Goal: Transaction & Acquisition: Book appointment/travel/reservation

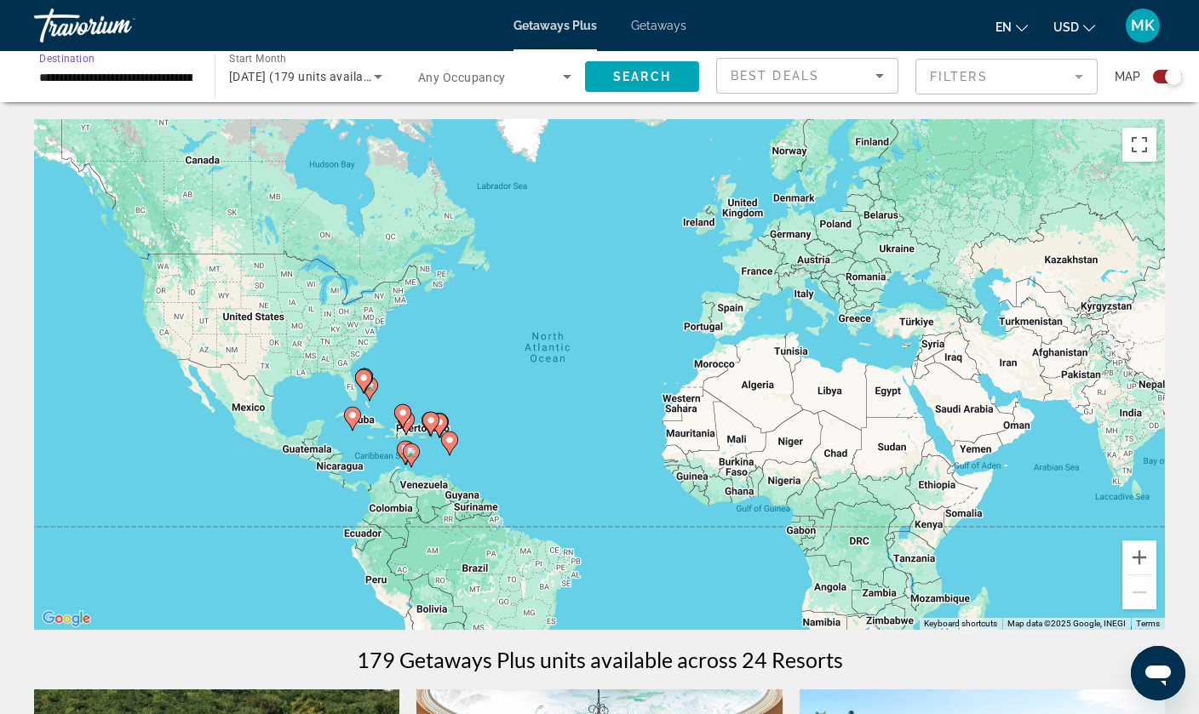
click at [162, 68] on input "**********" at bounding box center [115, 77] width 153 height 20
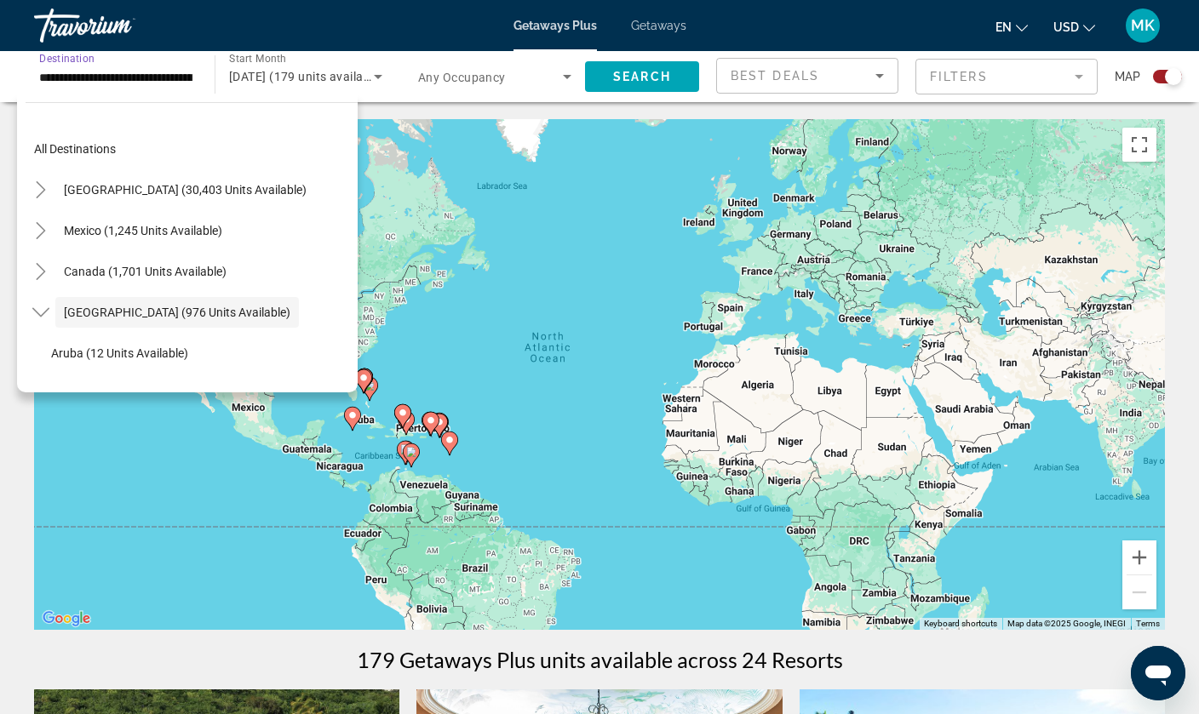
scroll to position [60, 0]
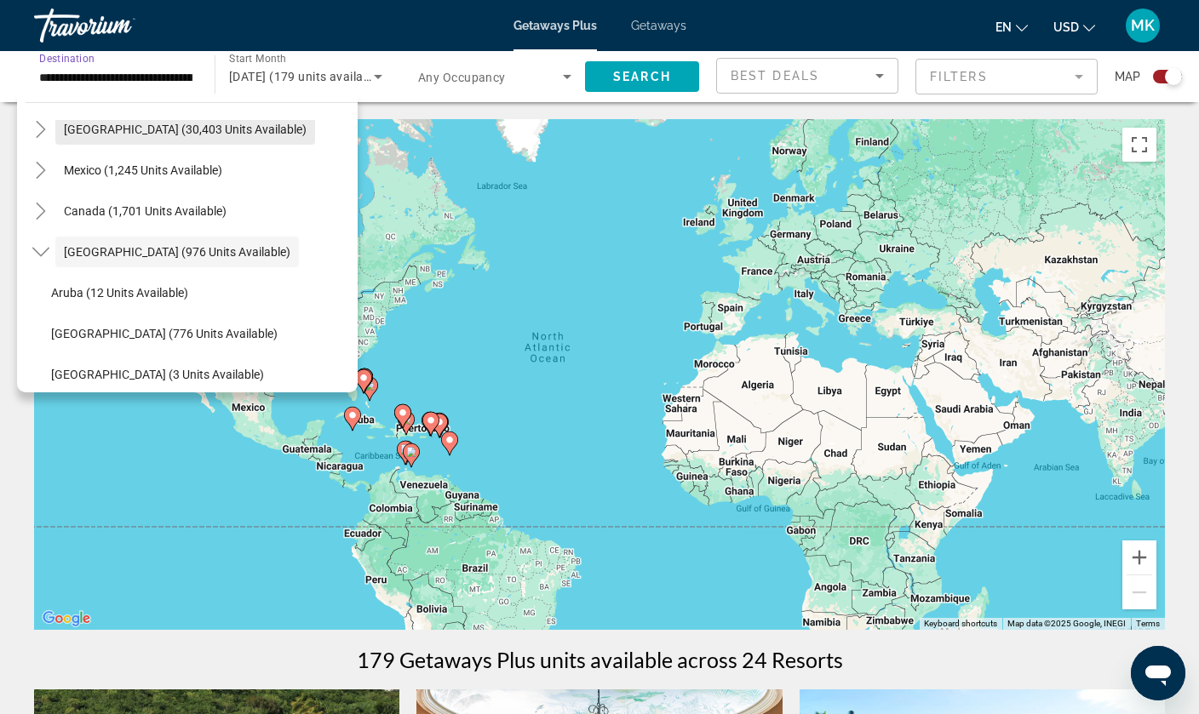
click at [98, 123] on span "[GEOGRAPHIC_DATA] (30,403 units available)" at bounding box center [185, 130] width 243 height 14
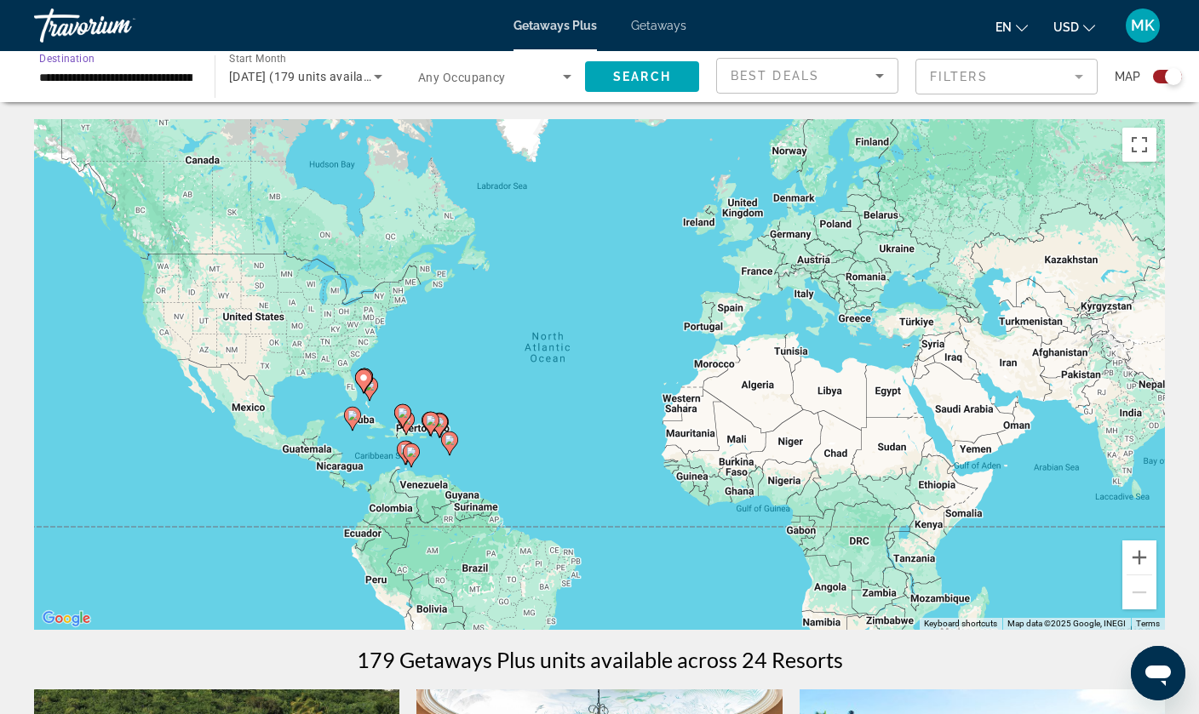
click at [298, 83] on div "[DATE] (179 units available)" at bounding box center [301, 76] width 145 height 20
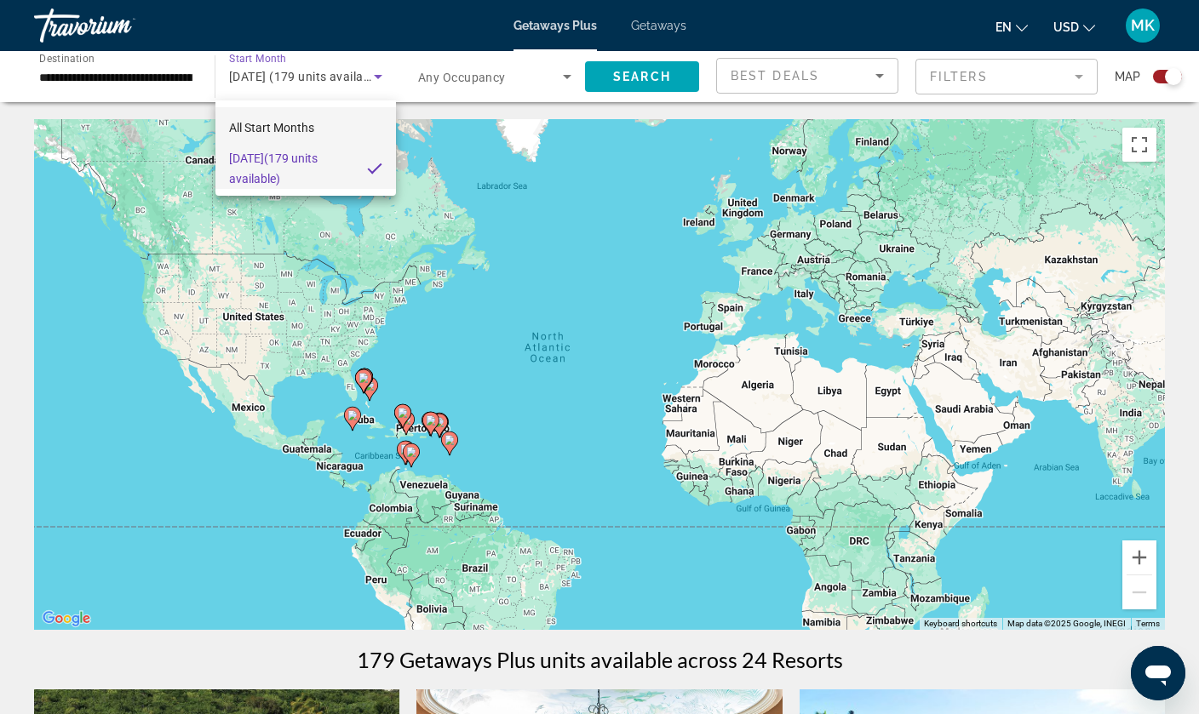
click at [285, 133] on span "All Start Months" at bounding box center [271, 128] width 85 height 14
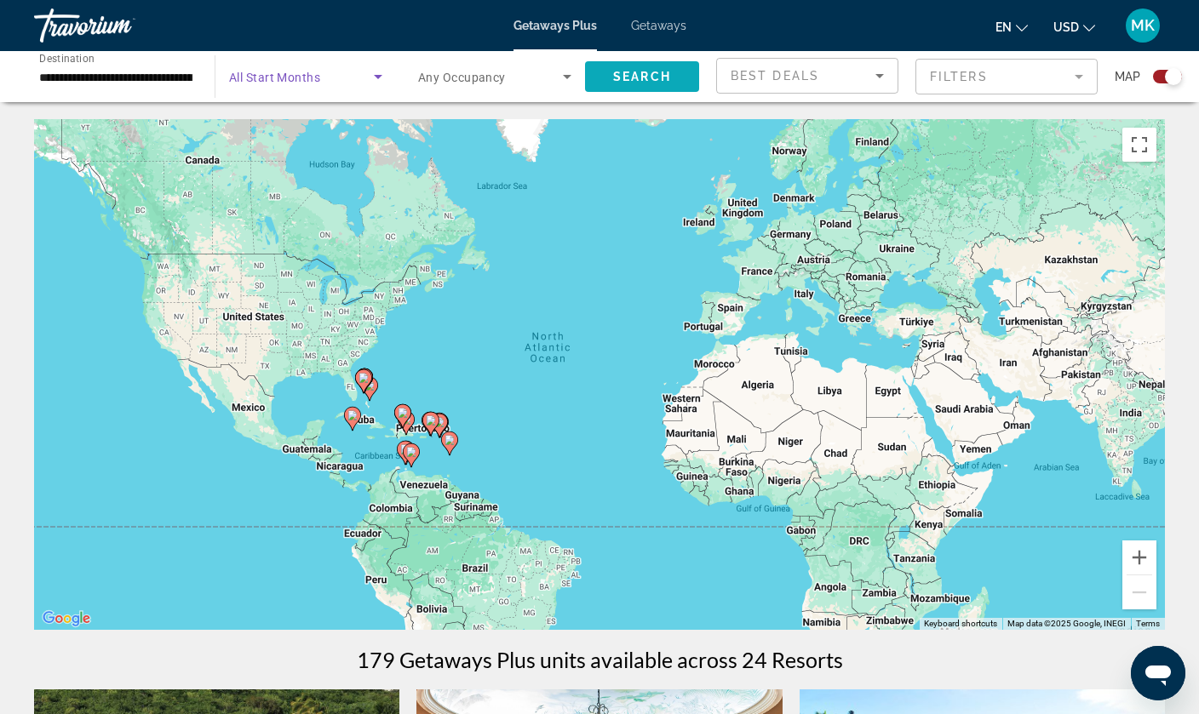
click at [613, 80] on span "Search" at bounding box center [642, 77] width 58 height 14
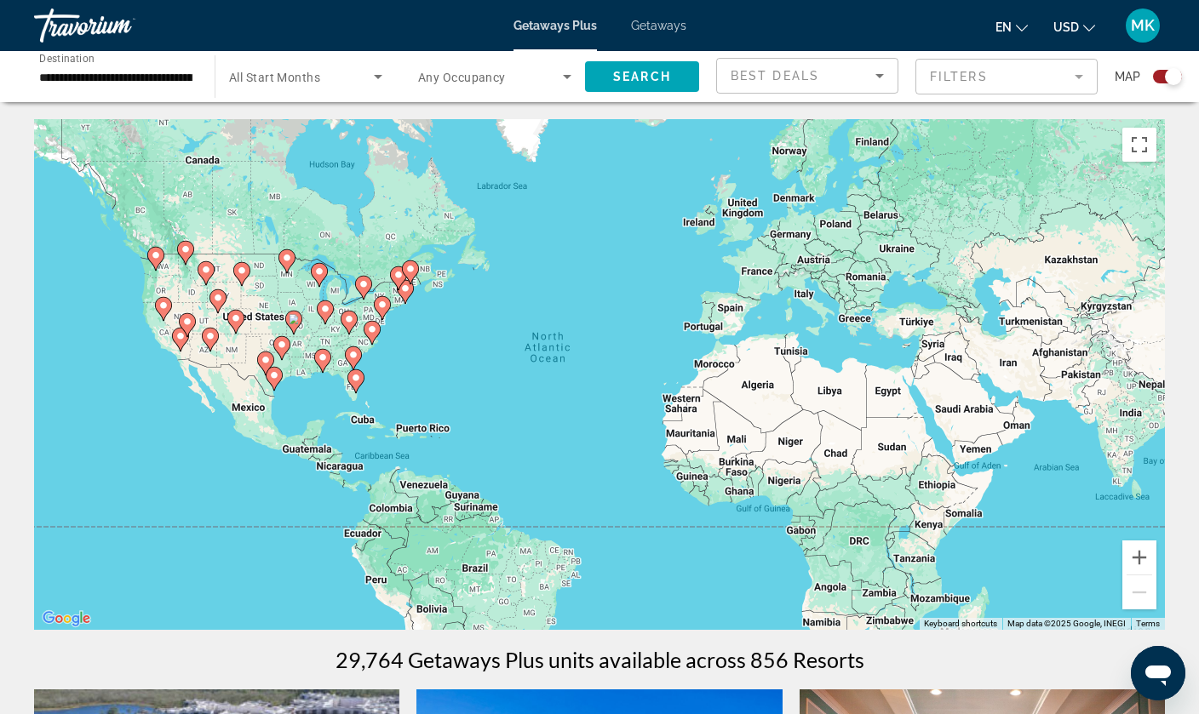
click at [279, 72] on span "All Start Months" at bounding box center [274, 78] width 91 height 14
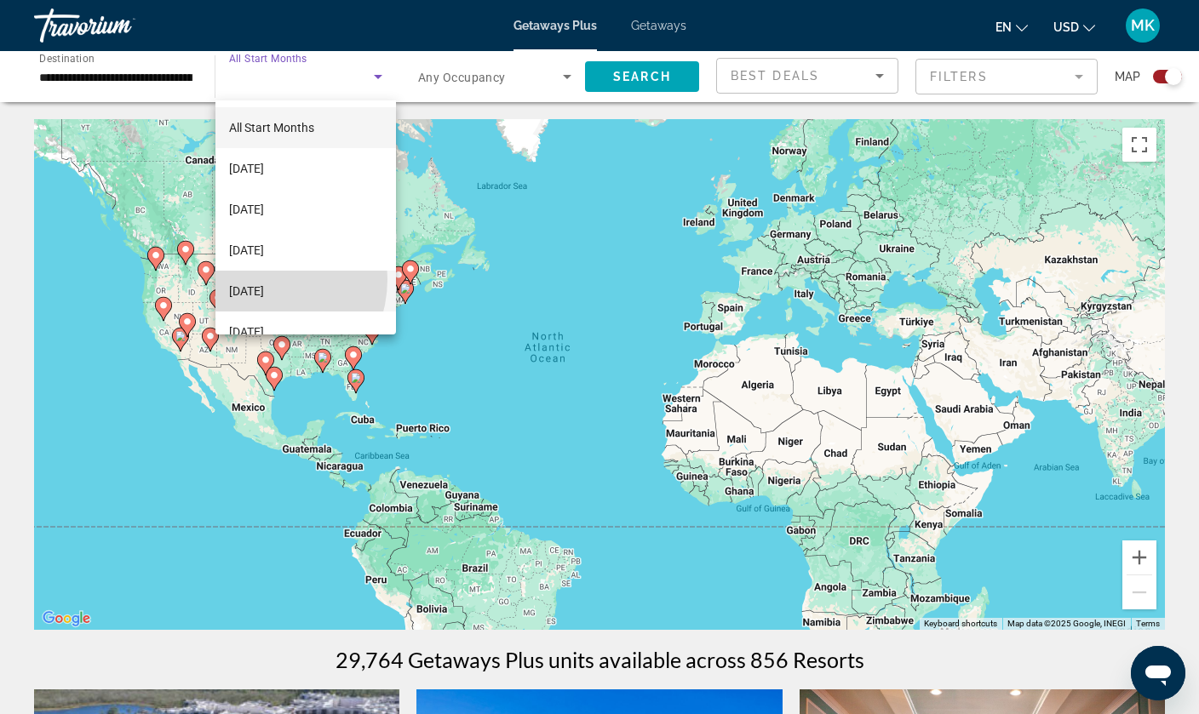
click at [255, 279] on mat-option "[DATE]" at bounding box center [305, 291] width 180 height 41
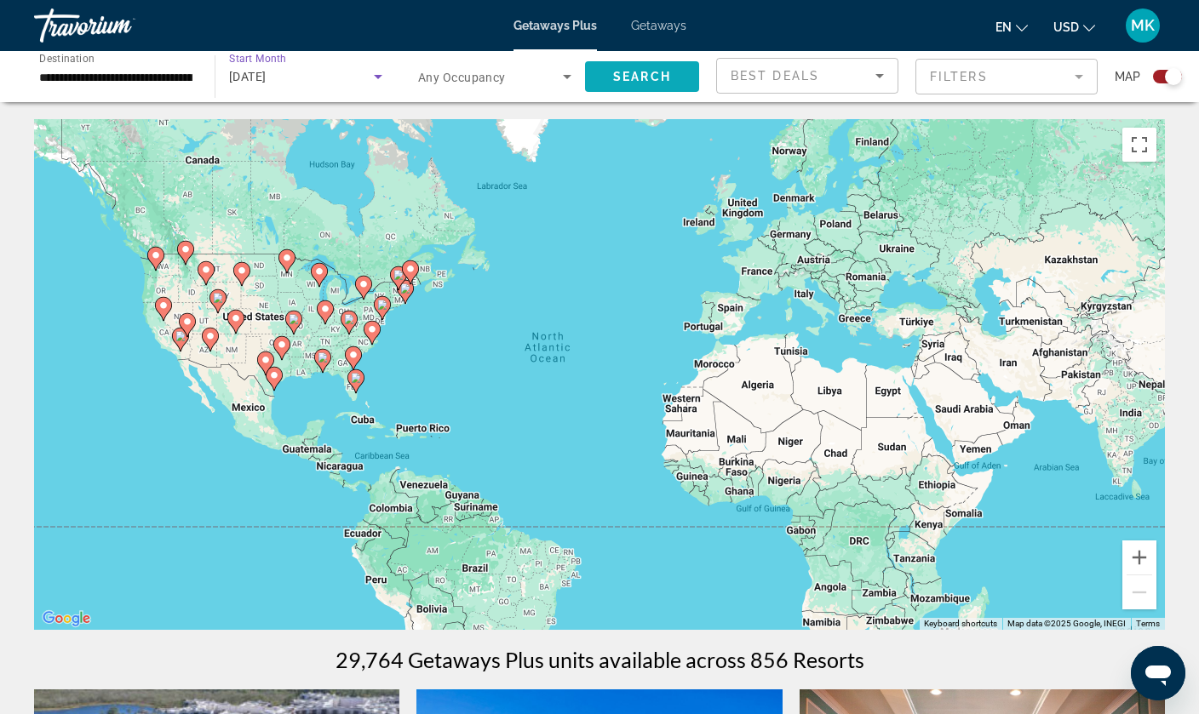
click at [622, 86] on span "Search widget" at bounding box center [642, 76] width 114 height 41
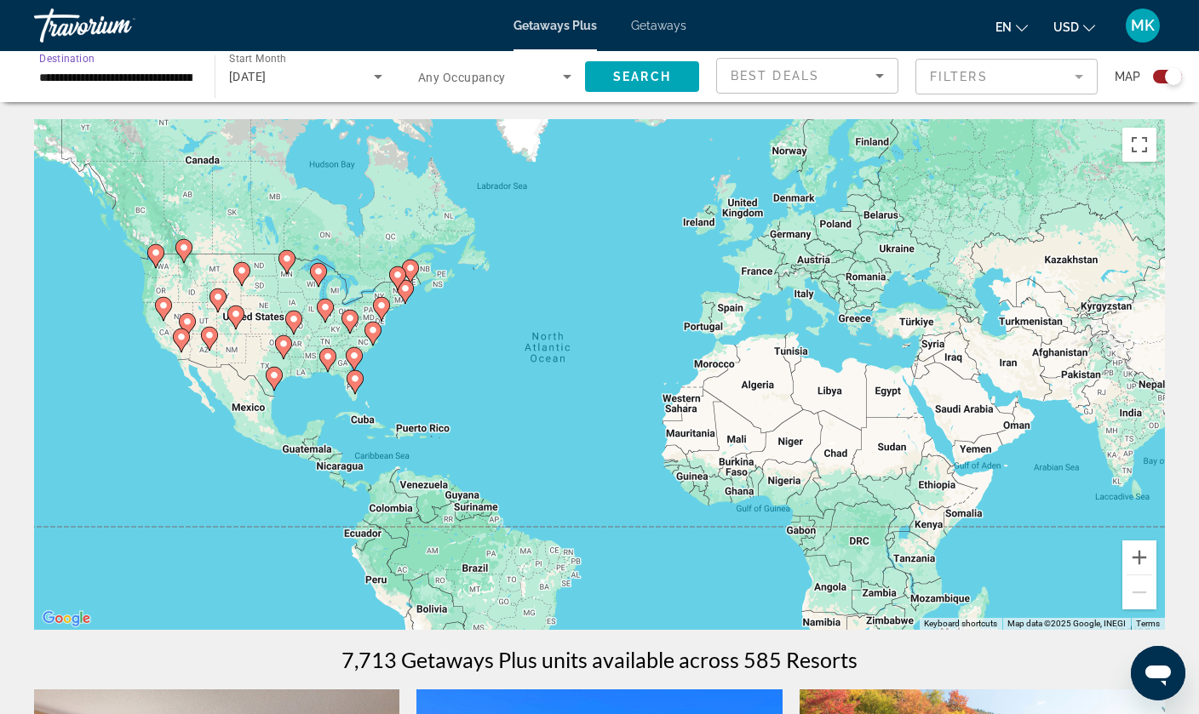
click at [184, 74] on input "**********" at bounding box center [115, 77] width 153 height 20
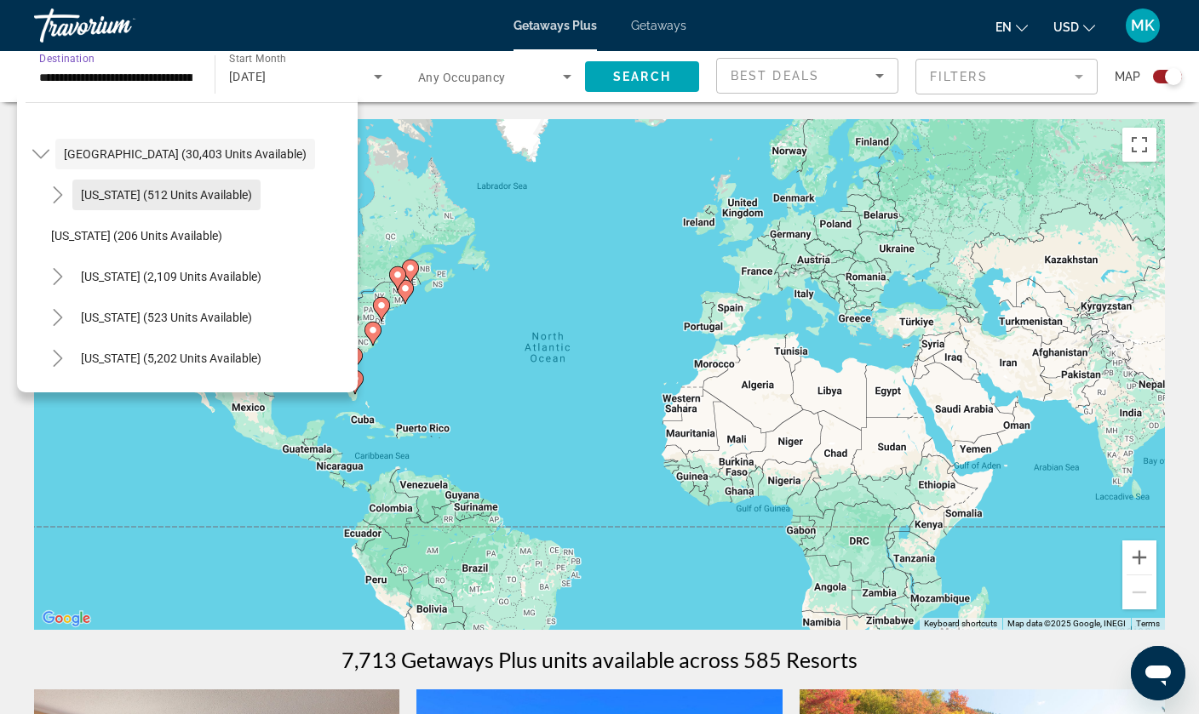
scroll to position [41, 0]
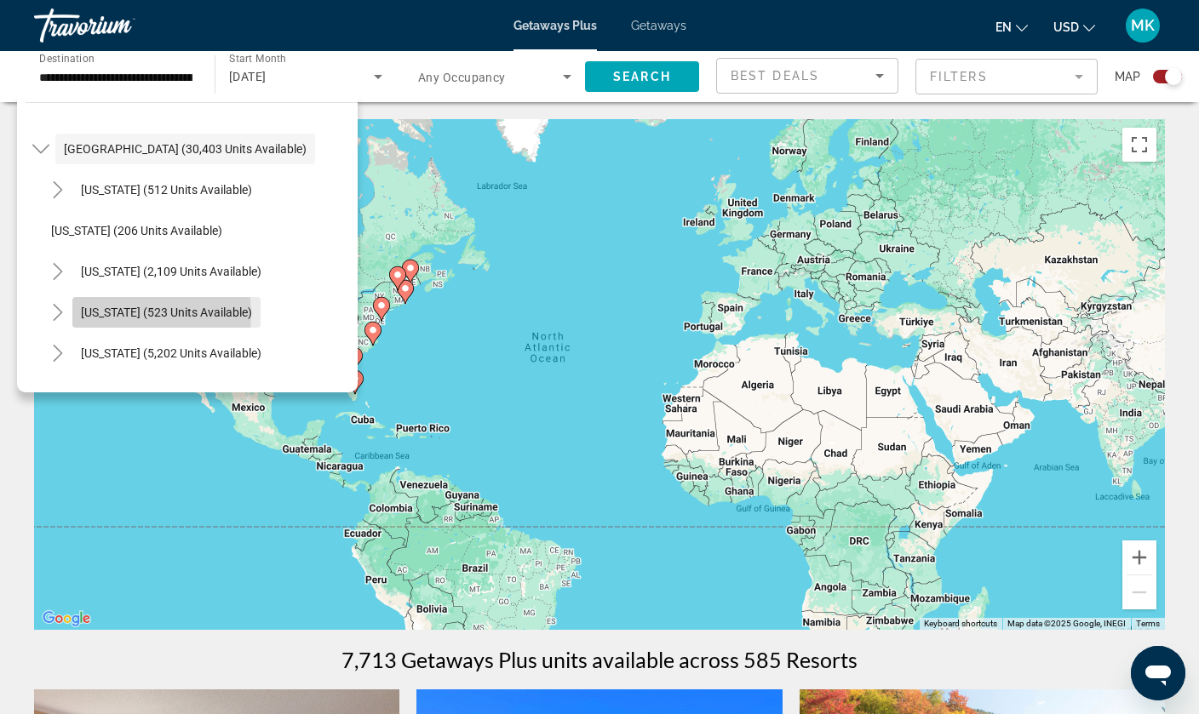
click at [107, 315] on span "[US_STATE] (523 units available)" at bounding box center [166, 313] width 171 height 14
type input "**********"
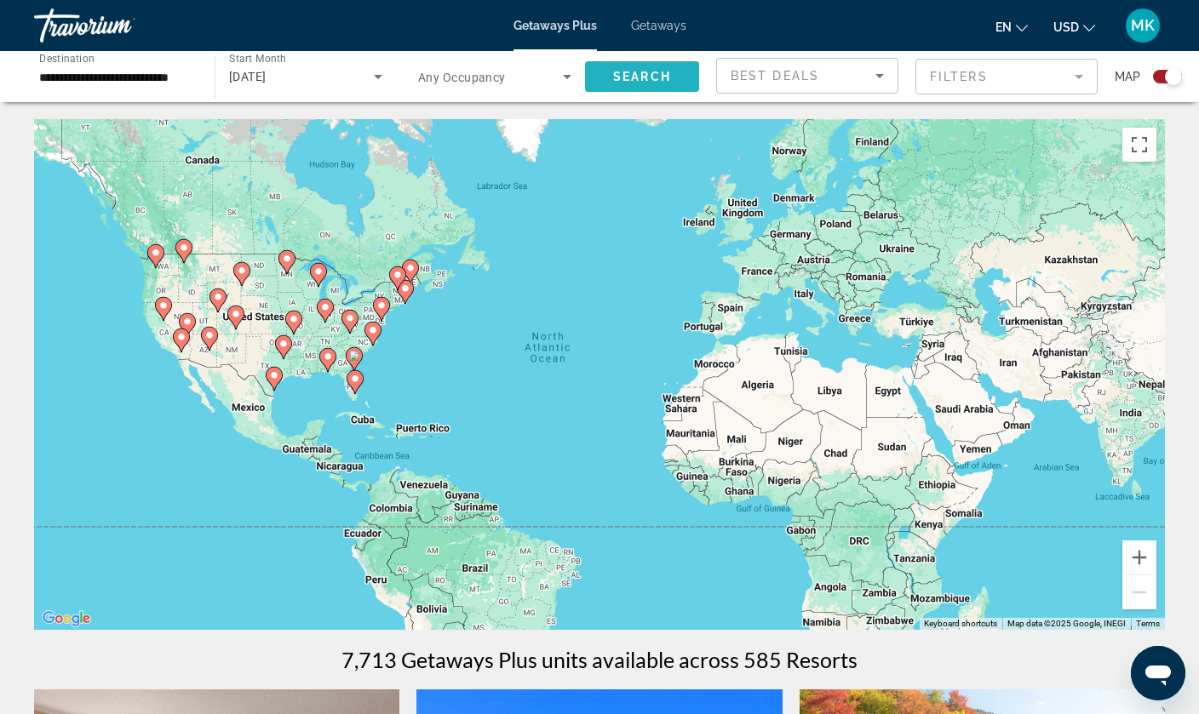
click at [627, 76] on span "Search" at bounding box center [642, 77] width 58 height 14
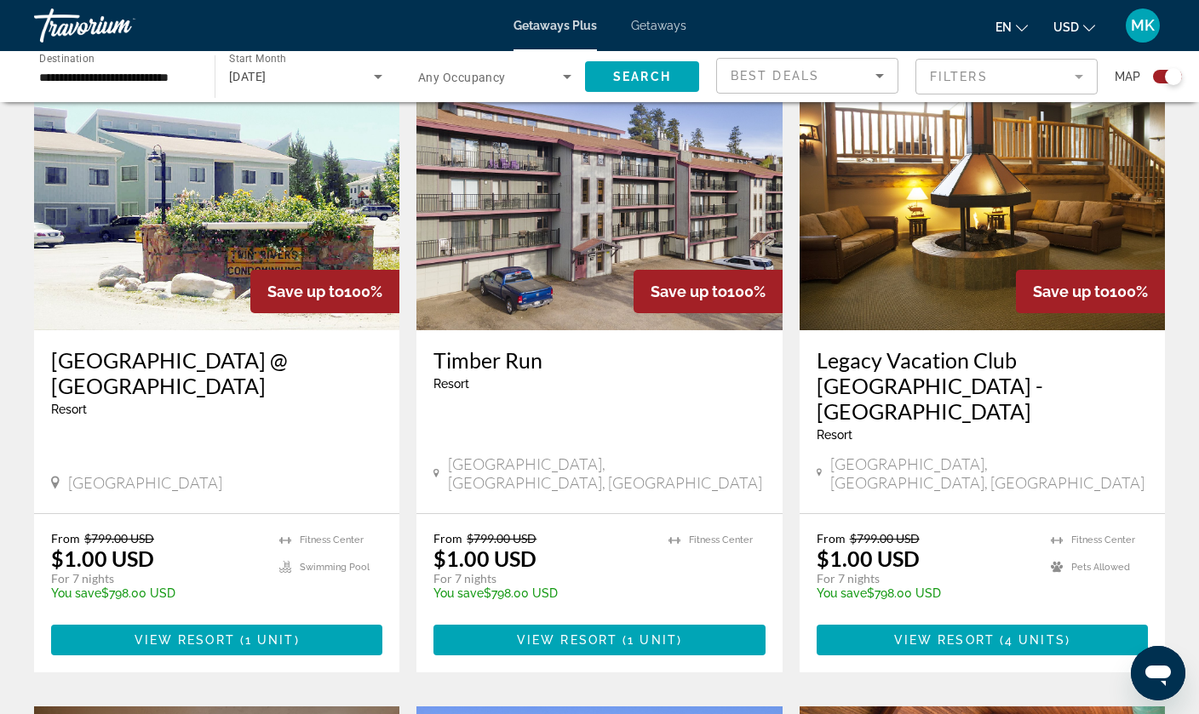
scroll to position [641, 0]
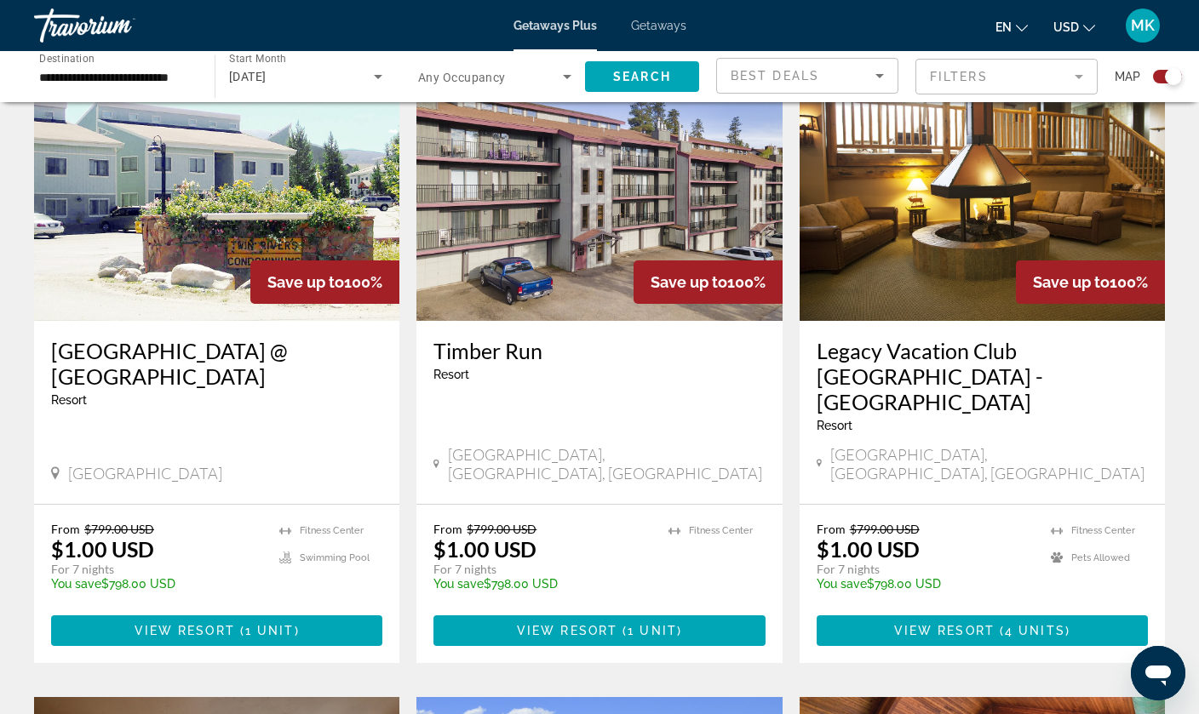
click at [975, 209] on img "Main content" at bounding box center [981, 185] width 365 height 272
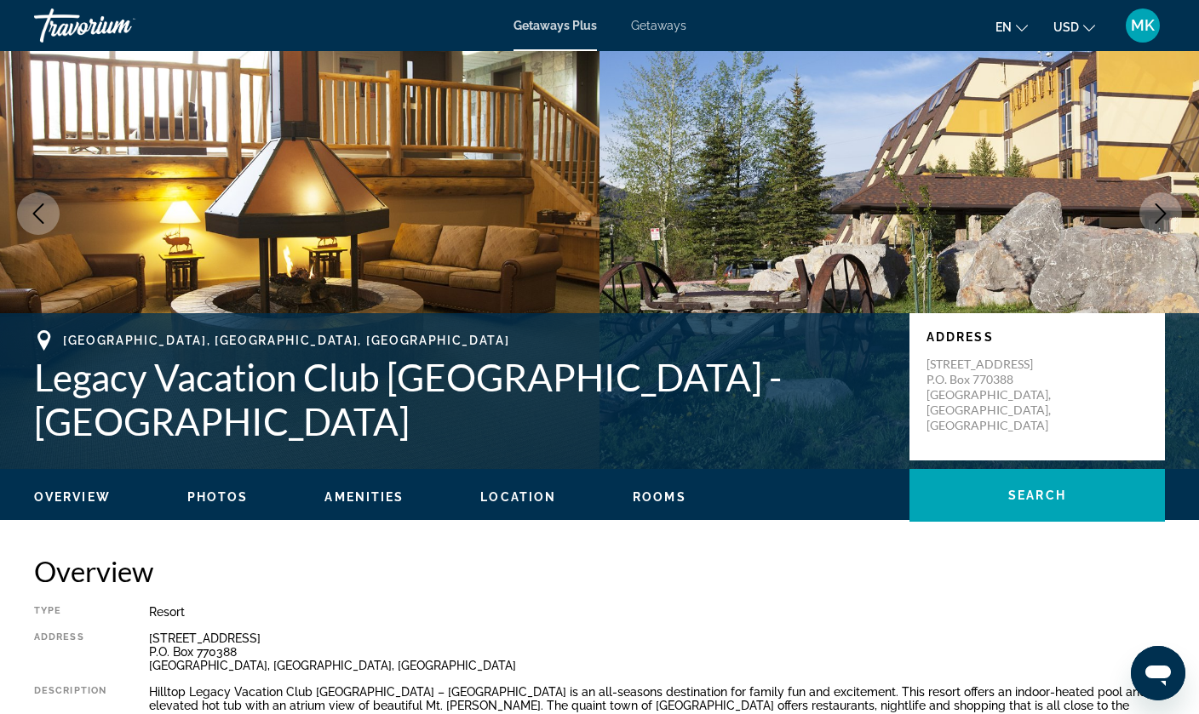
scroll to position [93, 0]
click at [1160, 217] on icon "Next image" at bounding box center [1160, 213] width 20 height 20
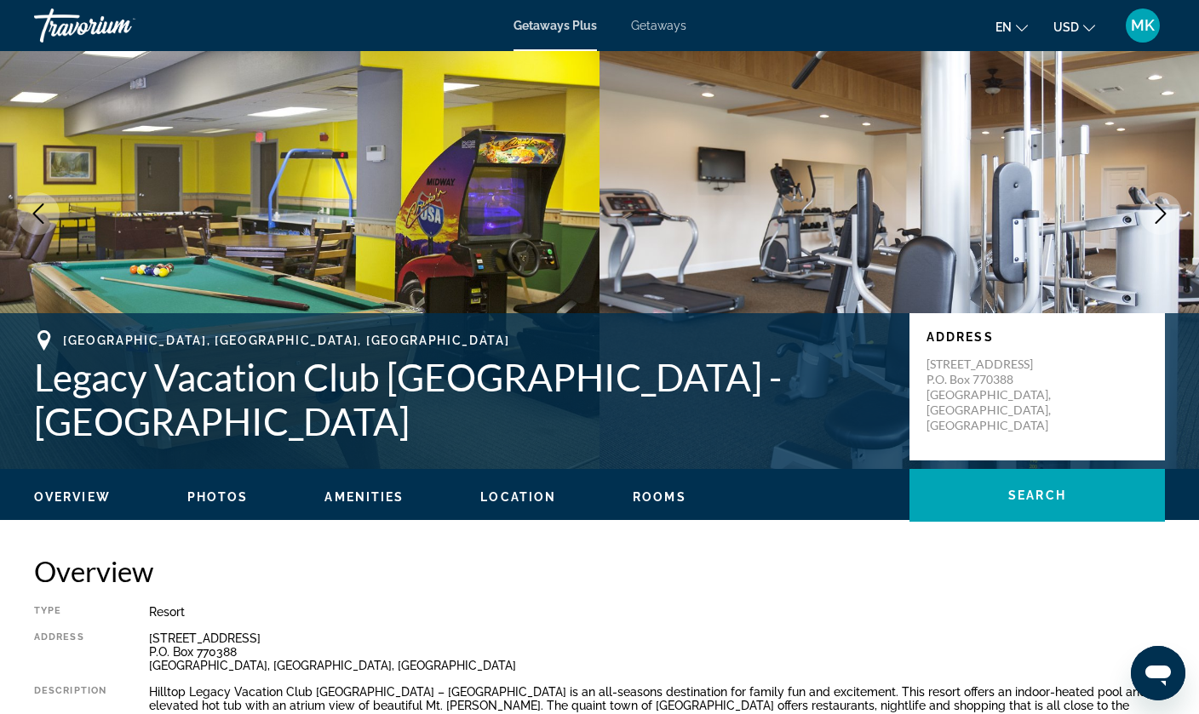
click at [1160, 217] on icon "Next image" at bounding box center [1160, 213] width 11 height 20
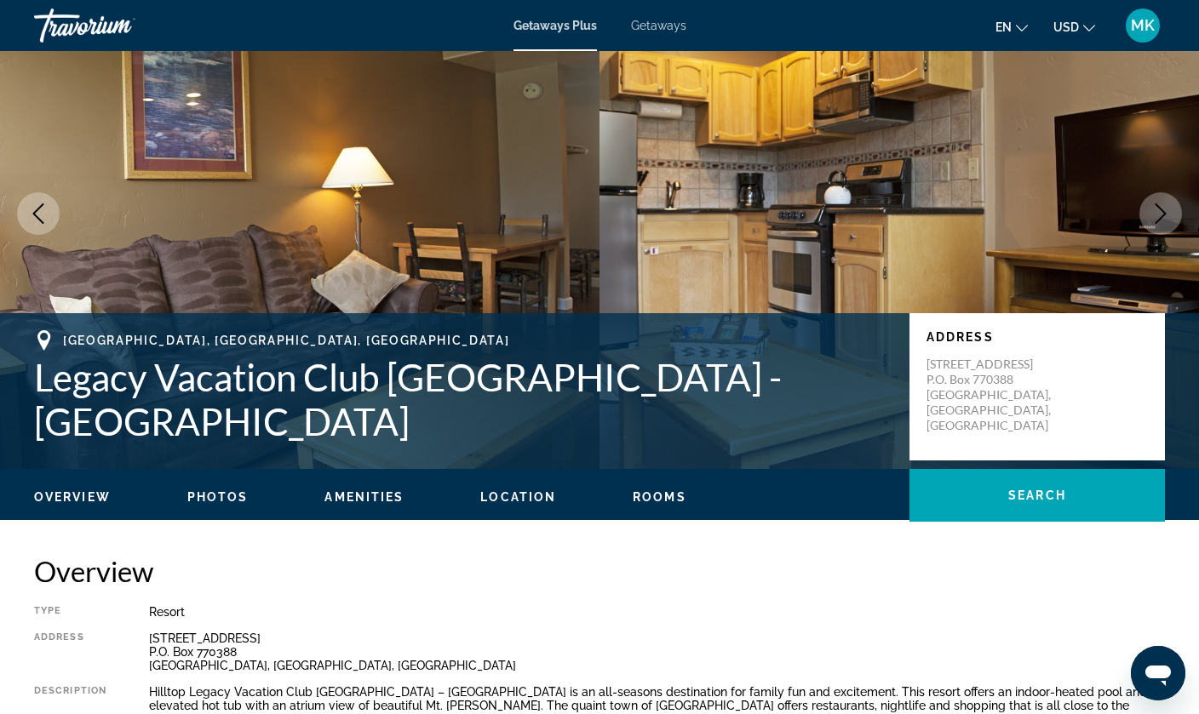
click at [1168, 218] on icon "Next image" at bounding box center [1160, 213] width 20 height 20
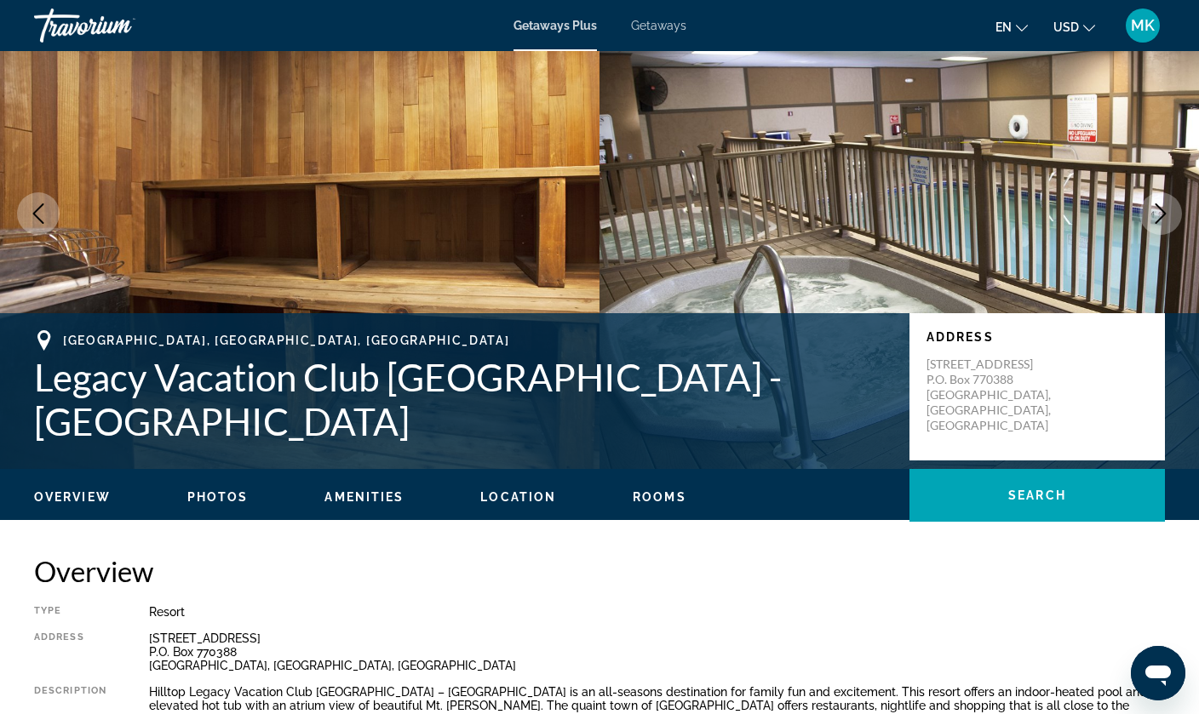
click at [1168, 218] on icon "Next image" at bounding box center [1160, 213] width 20 height 20
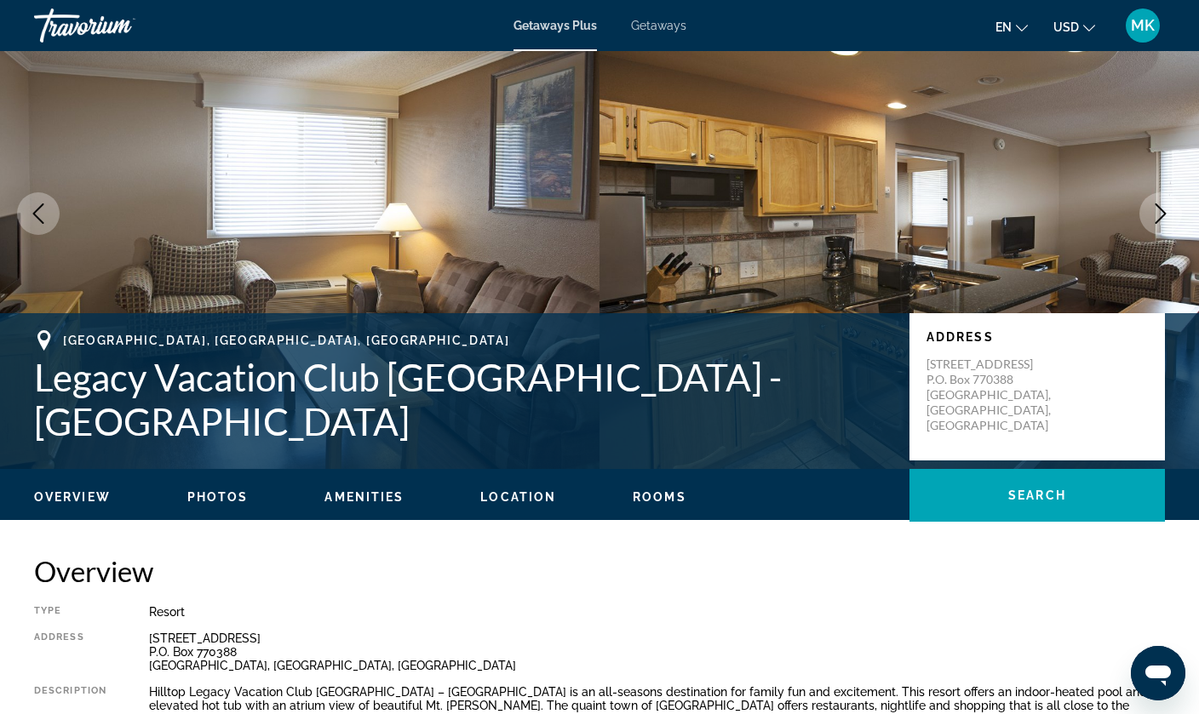
click at [1160, 216] on icon "Next image" at bounding box center [1160, 213] width 20 height 20
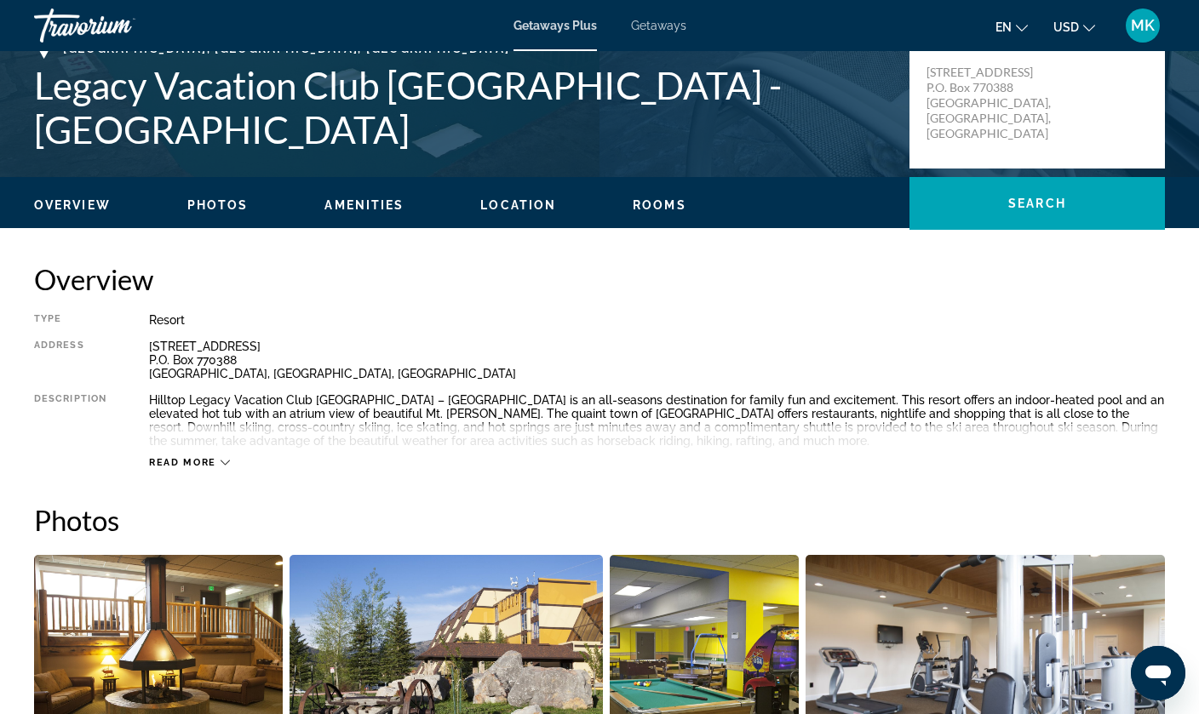
scroll to position [390, 0]
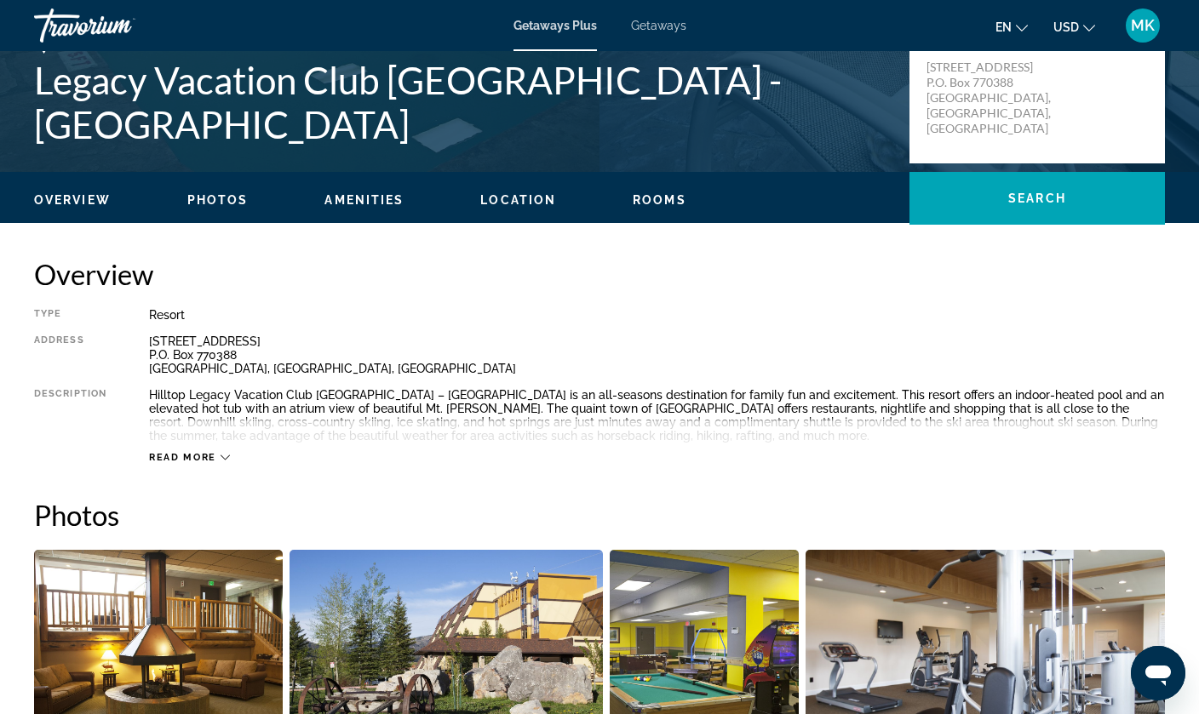
click at [220, 452] on div "Read more" at bounding box center [189, 457] width 81 height 11
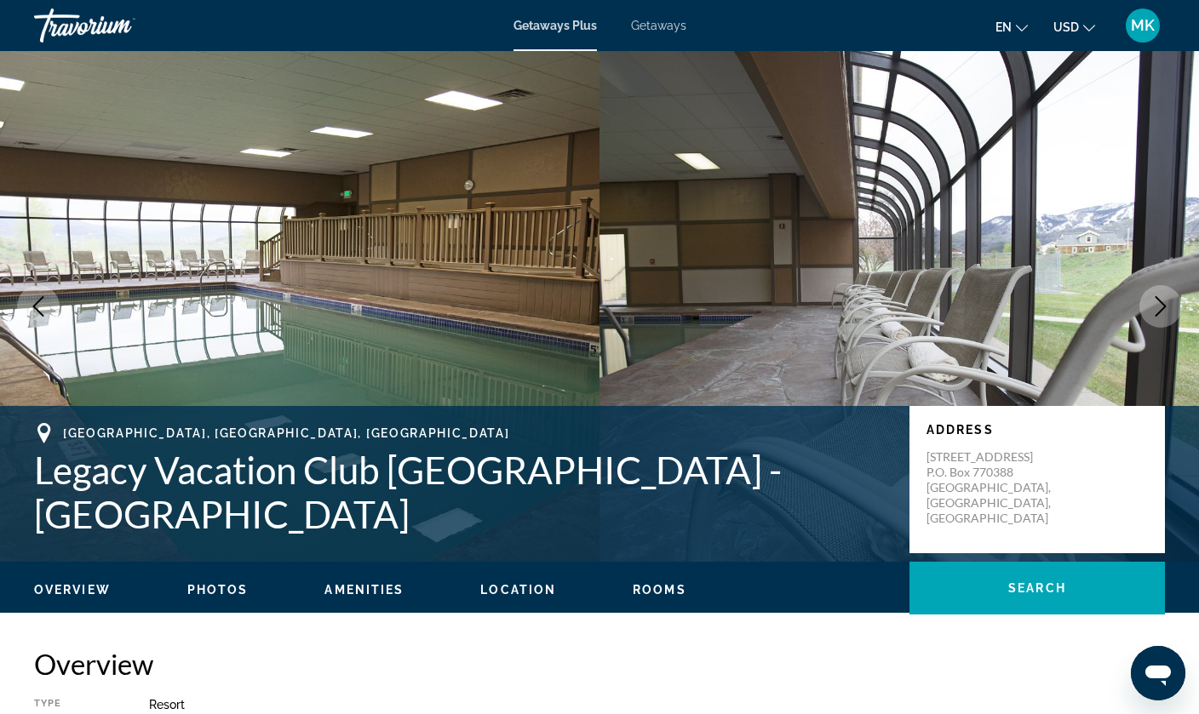
scroll to position [0, 0]
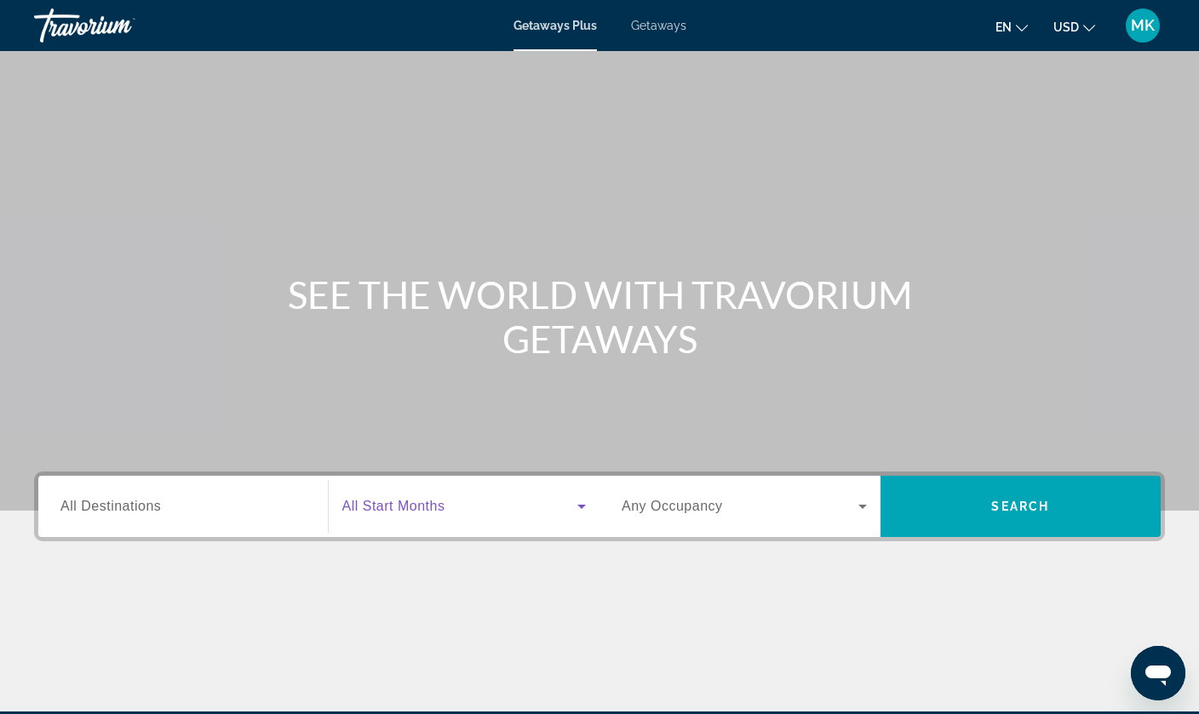
click at [541, 517] on div "Search widget" at bounding box center [464, 507] width 244 height 48
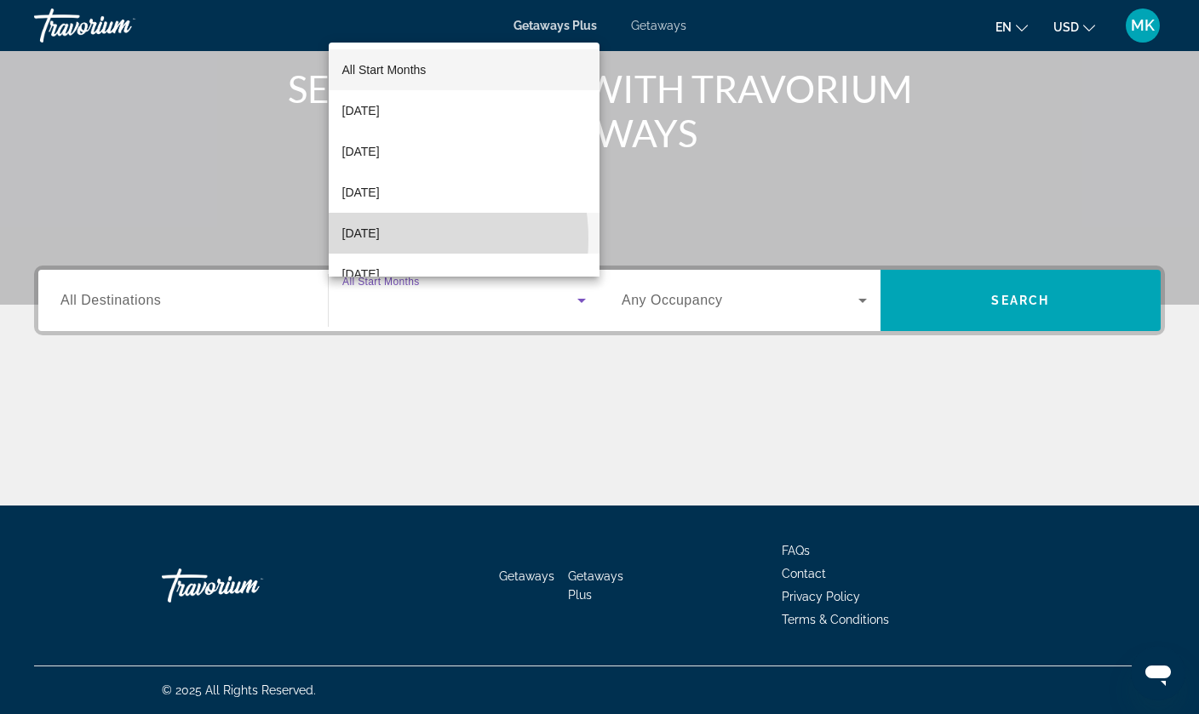
click at [376, 239] on span "[DATE]" at bounding box center [360, 233] width 37 height 20
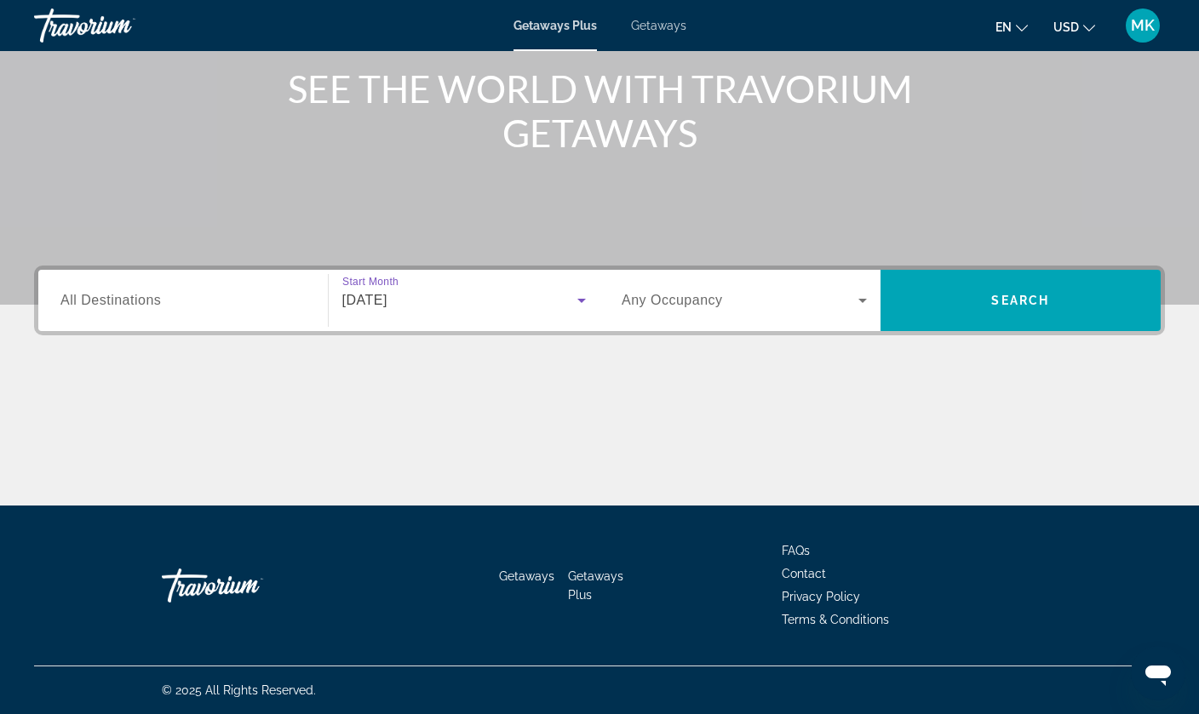
click at [116, 314] on div "Search widget" at bounding box center [182, 301] width 245 height 49
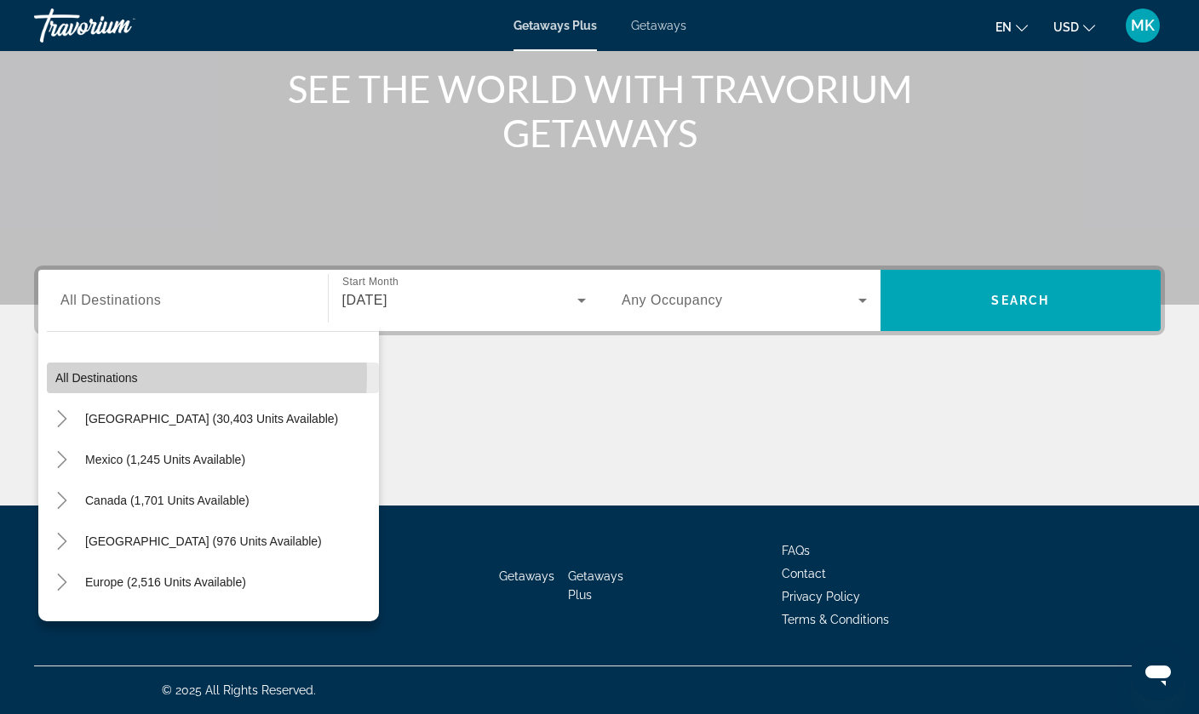
click at [111, 375] on span "All destinations" at bounding box center [96, 378] width 83 height 14
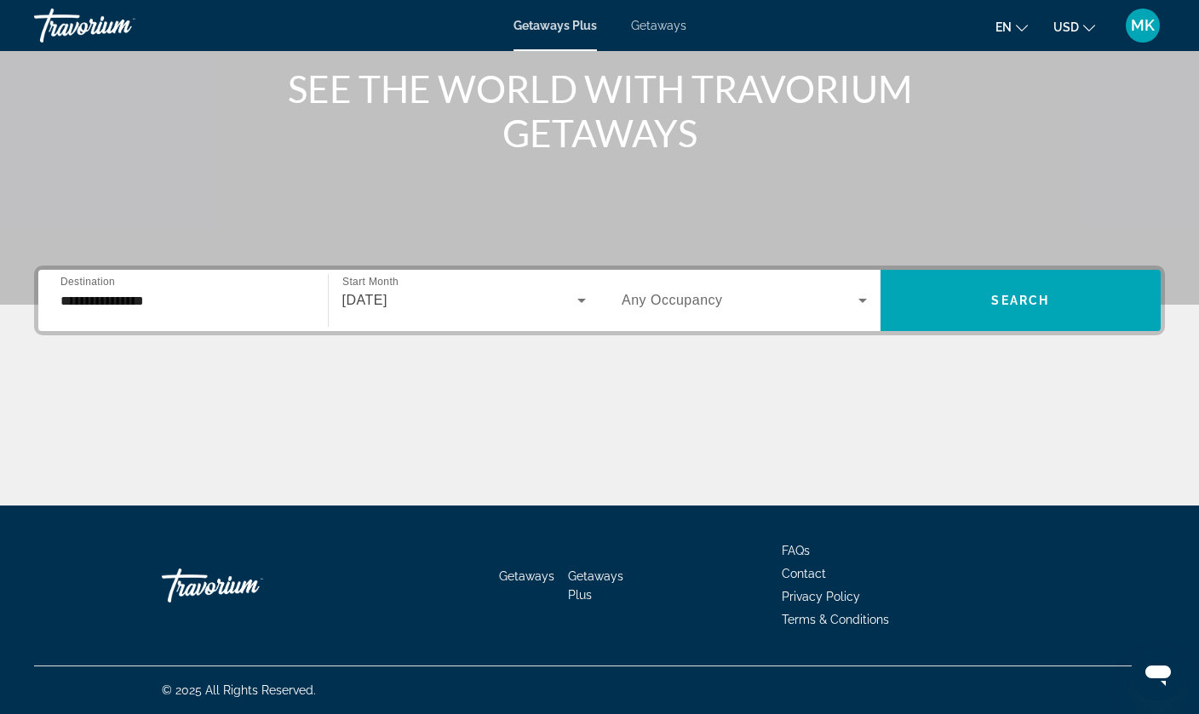
click at [119, 305] on input "**********" at bounding box center [182, 301] width 245 height 20
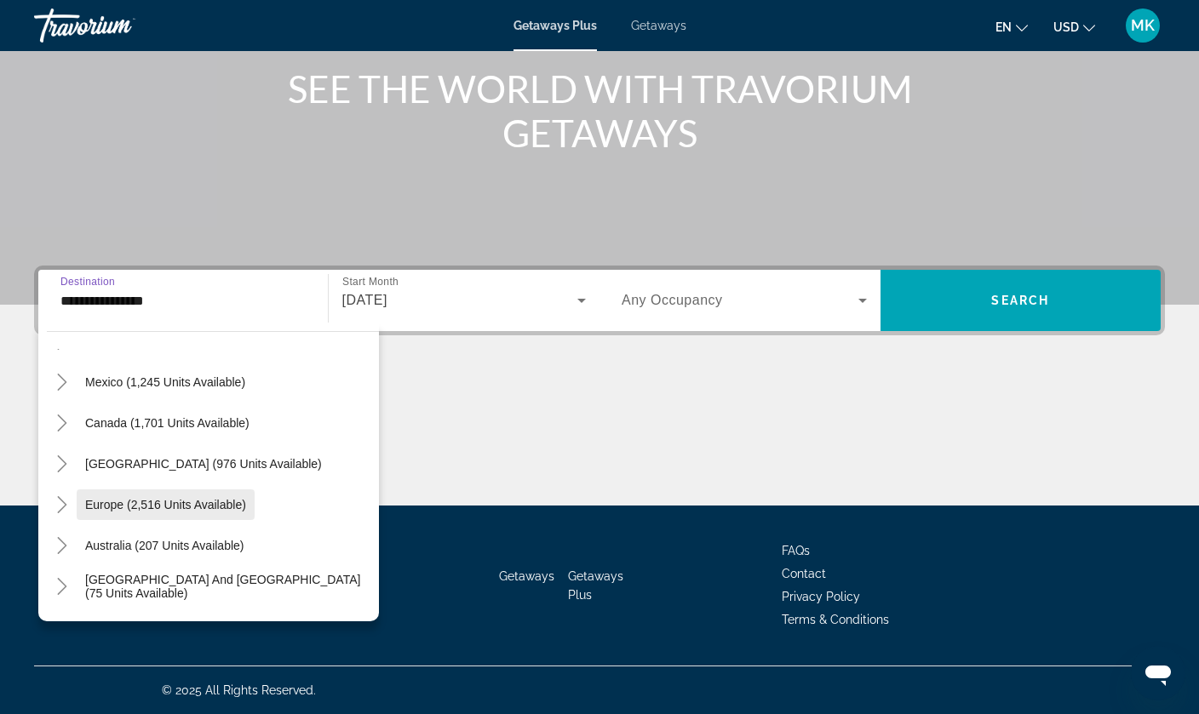
scroll to position [100, 0]
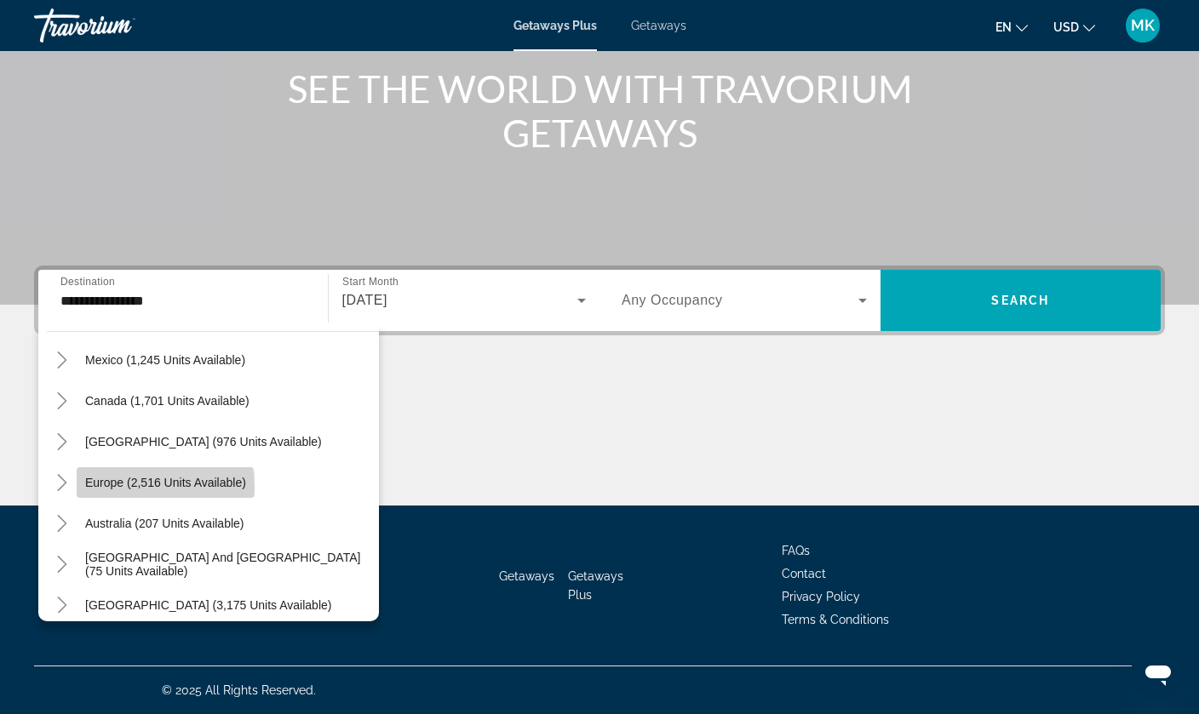
click at [121, 490] on span "Search widget" at bounding box center [166, 482] width 178 height 41
type input "**********"
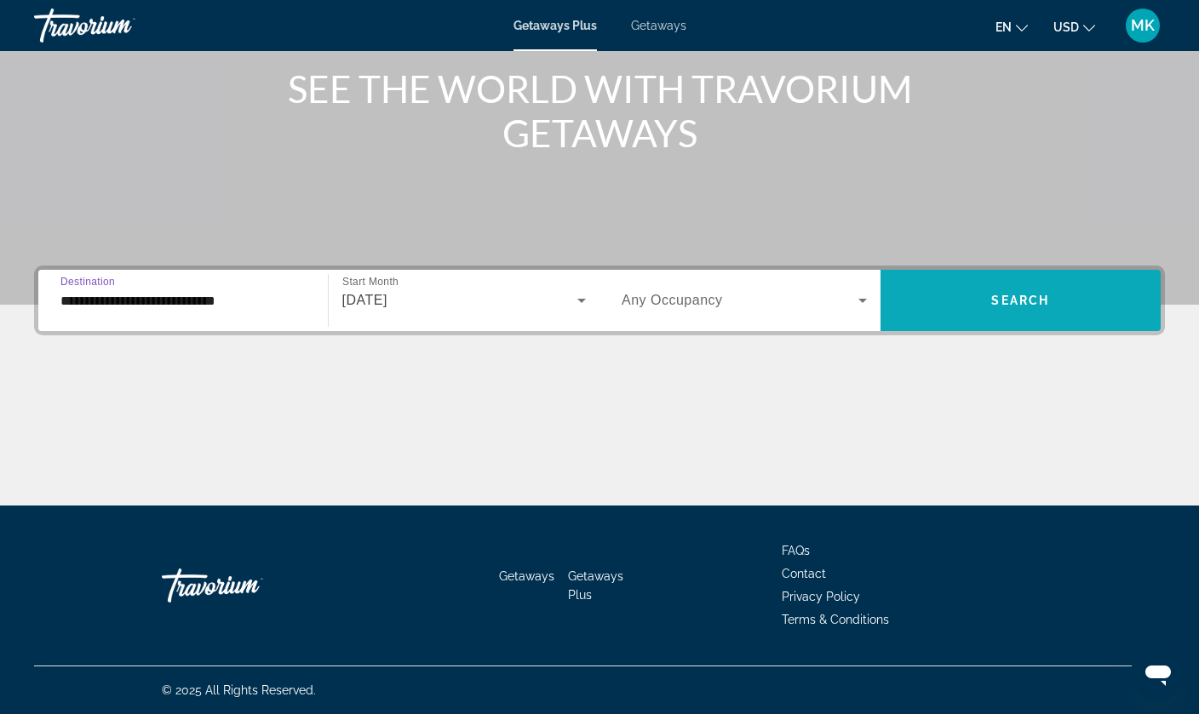
click at [1029, 290] on span "Search widget" at bounding box center [1020, 300] width 281 height 41
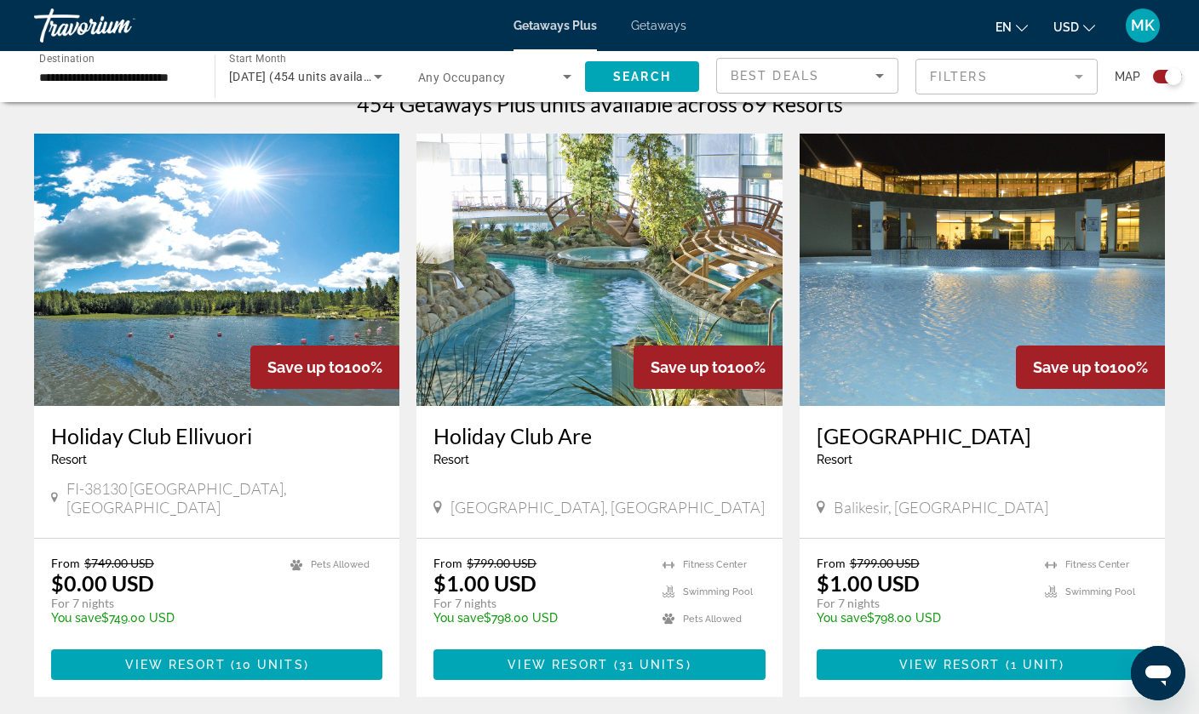
scroll to position [553, 0]
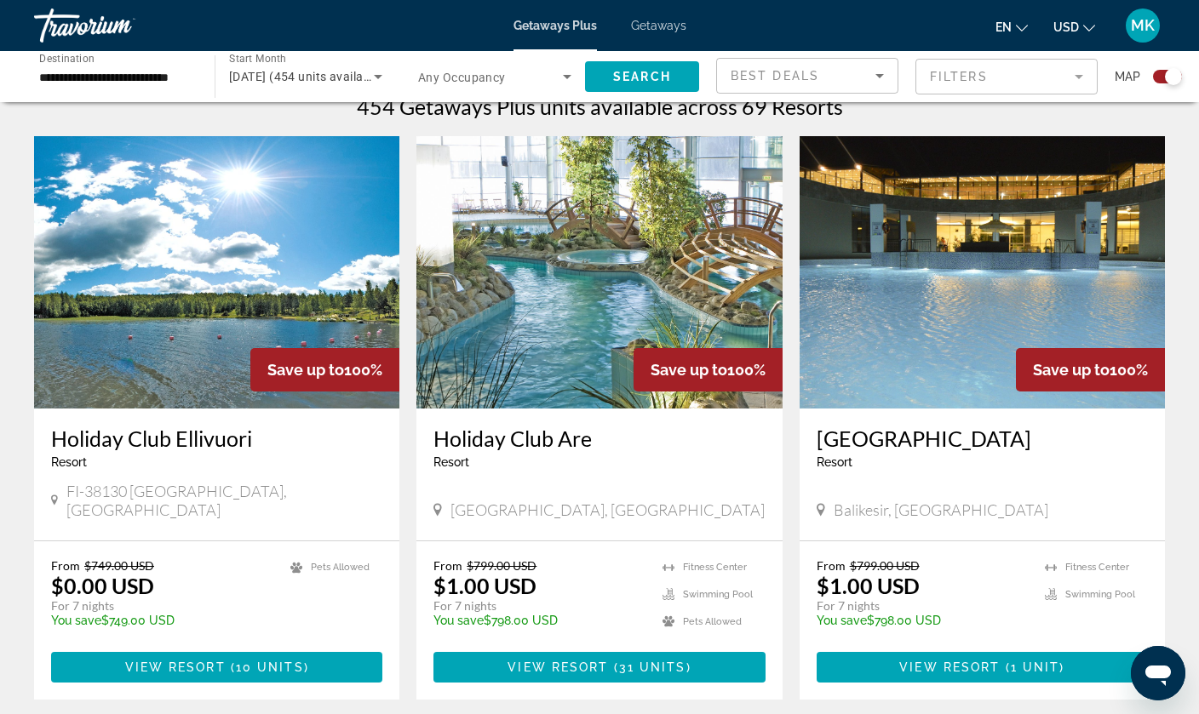
click at [176, 280] on img "Main content" at bounding box center [216, 272] width 365 height 272
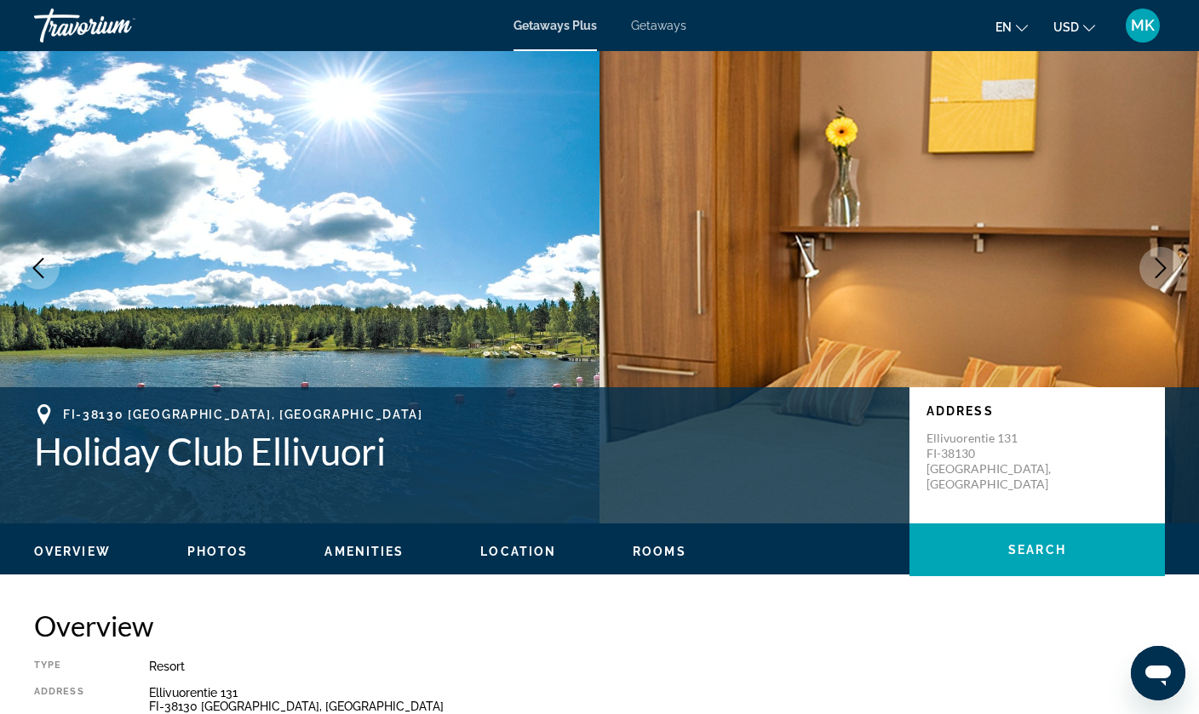
scroll to position [40, 0]
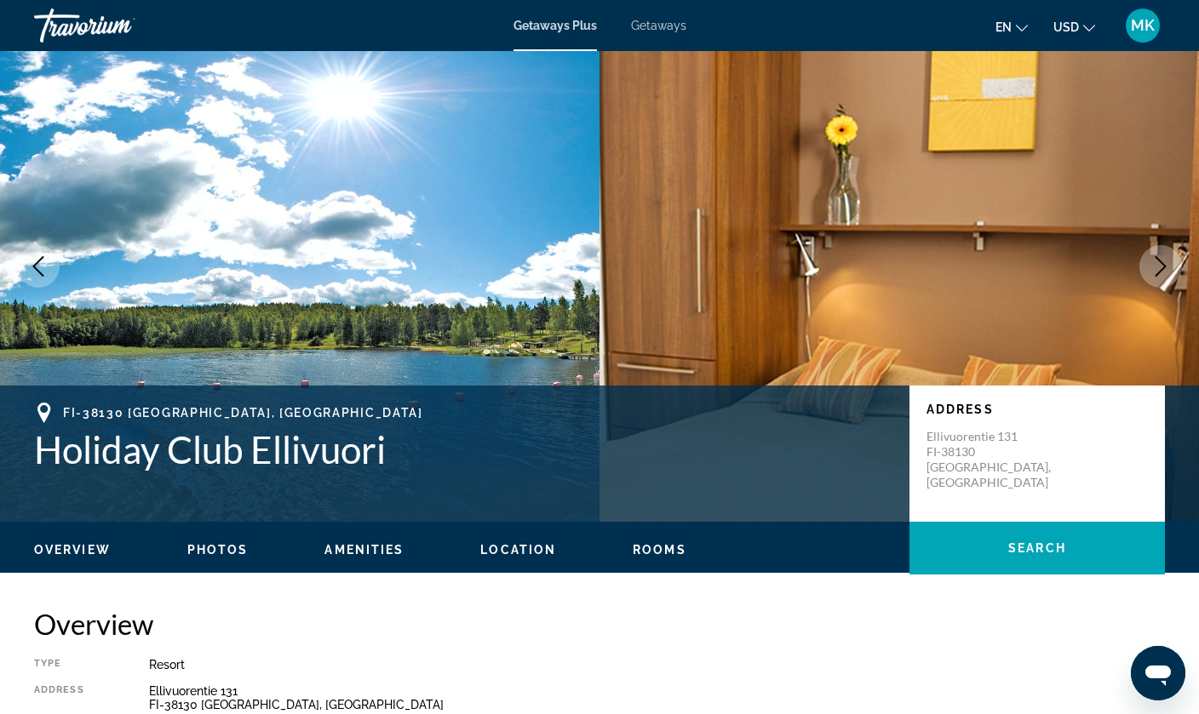
click at [1164, 263] on icon "Next image" at bounding box center [1160, 266] width 20 height 20
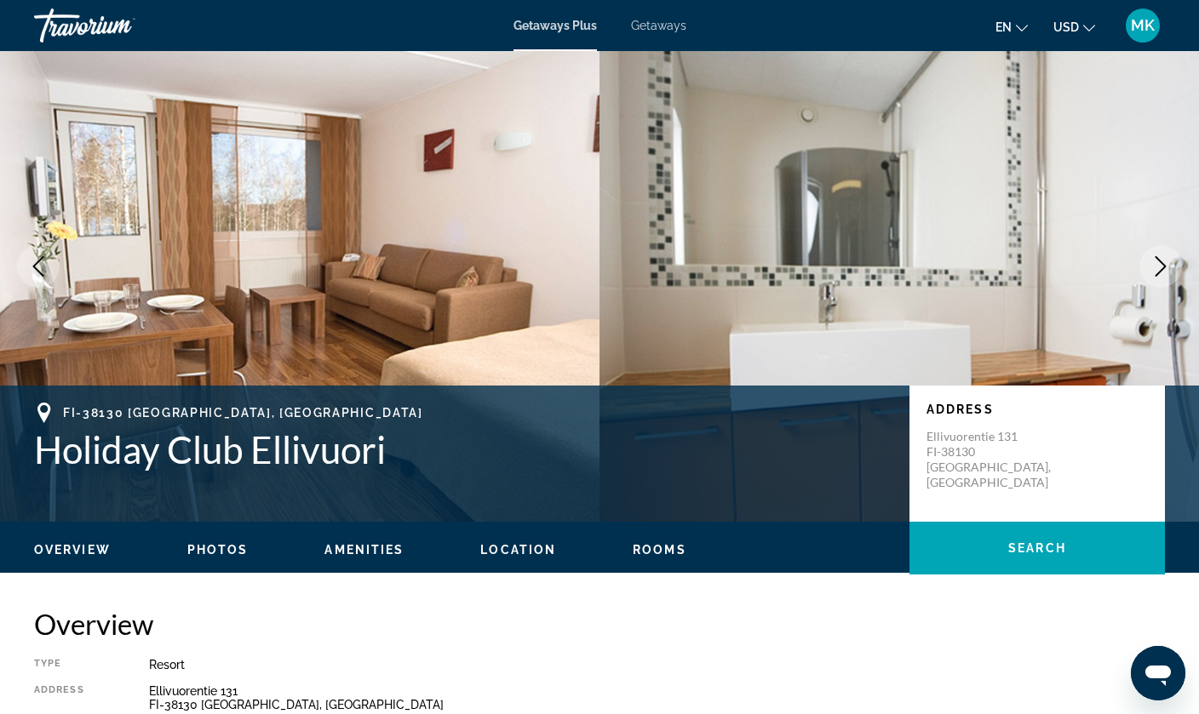
click at [1164, 263] on icon "Next image" at bounding box center [1160, 266] width 20 height 20
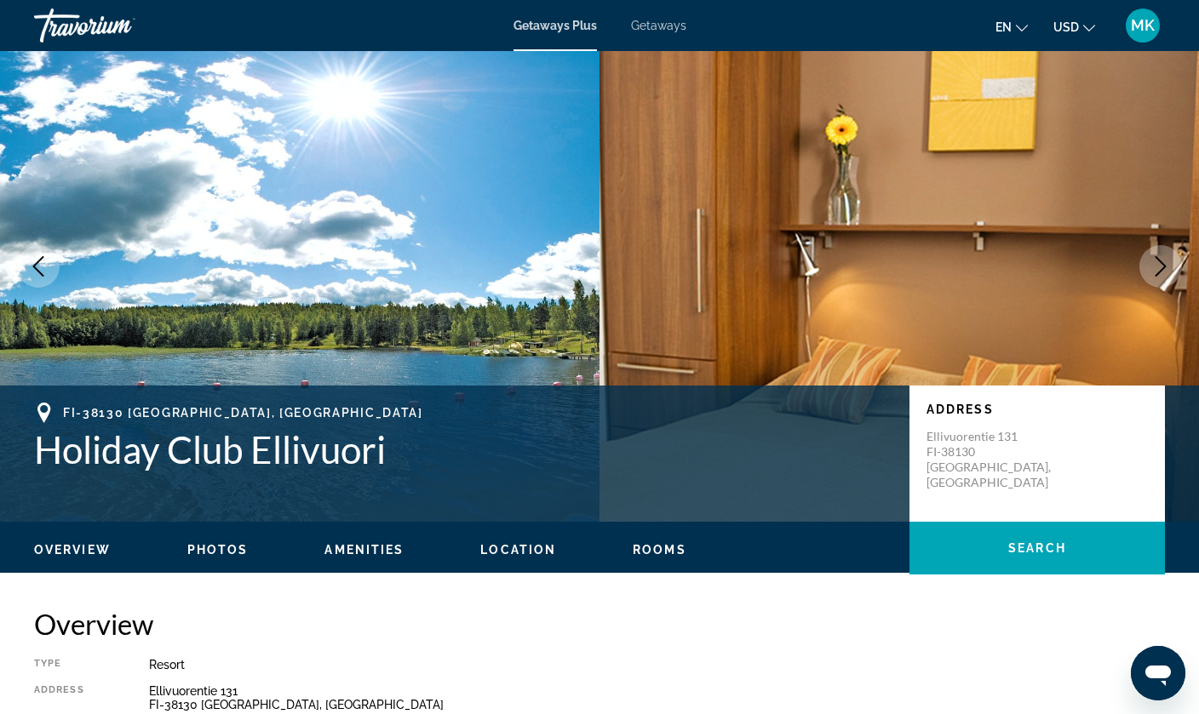
click at [1164, 263] on icon "Next image" at bounding box center [1160, 266] width 20 height 20
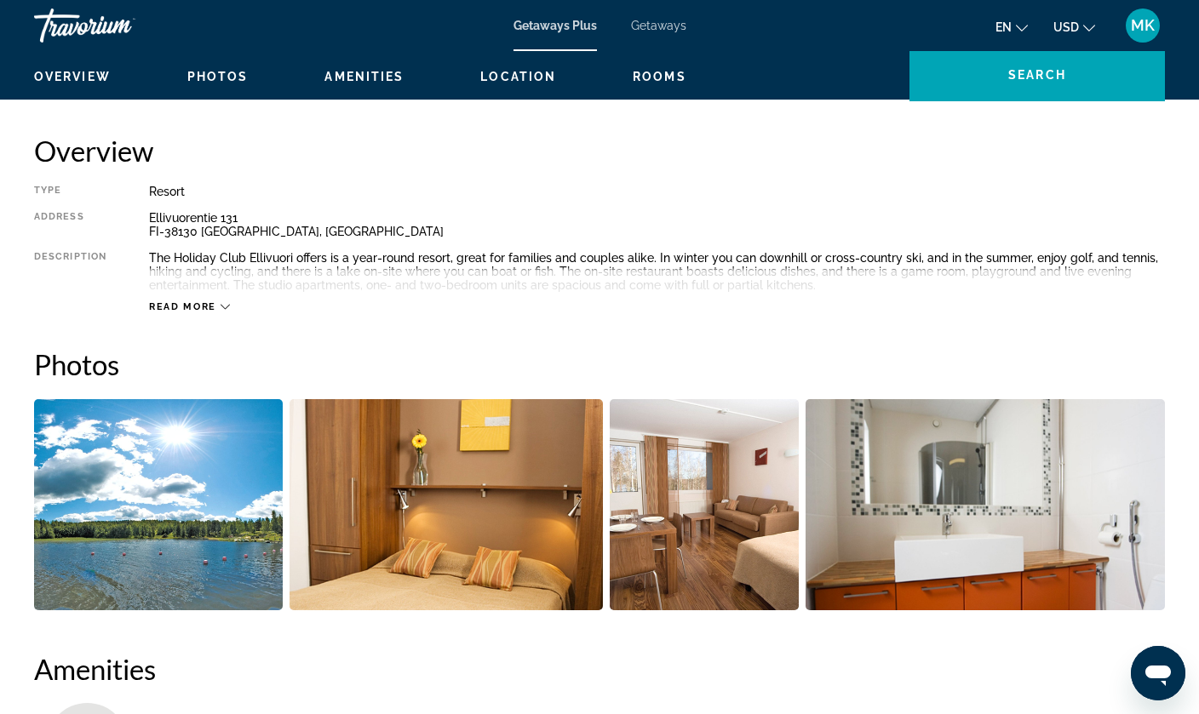
scroll to position [564, 0]
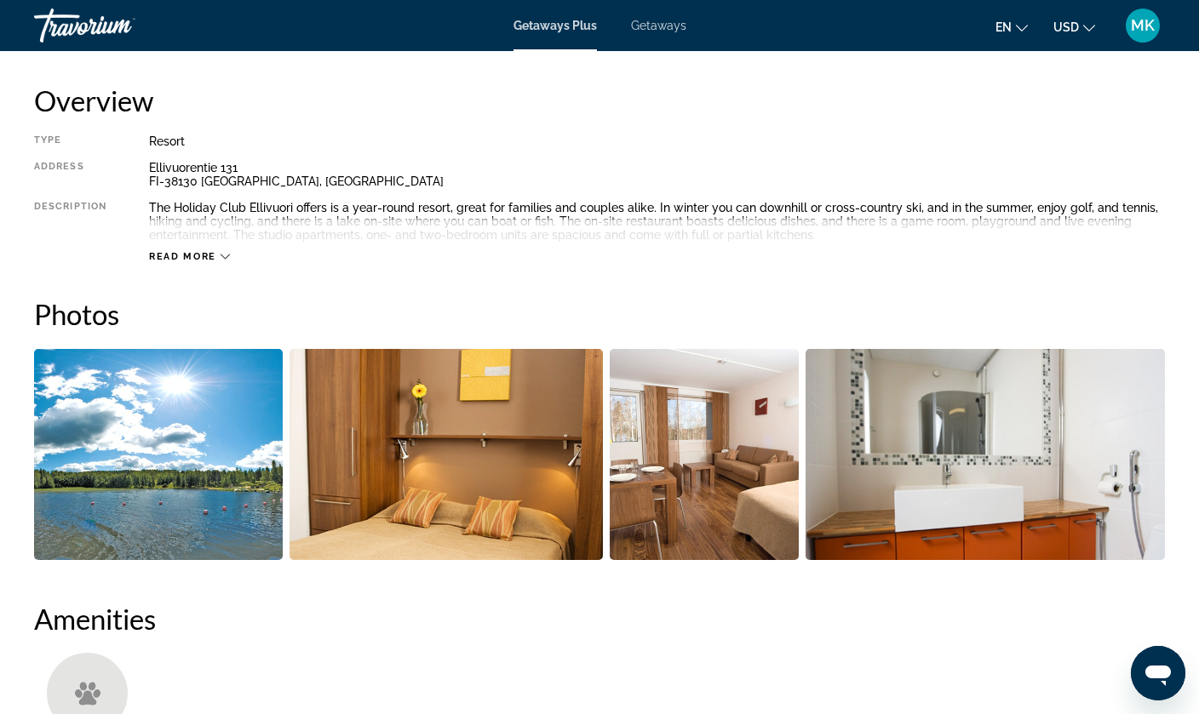
click at [224, 253] on icon "Main content" at bounding box center [225, 256] width 9 height 9
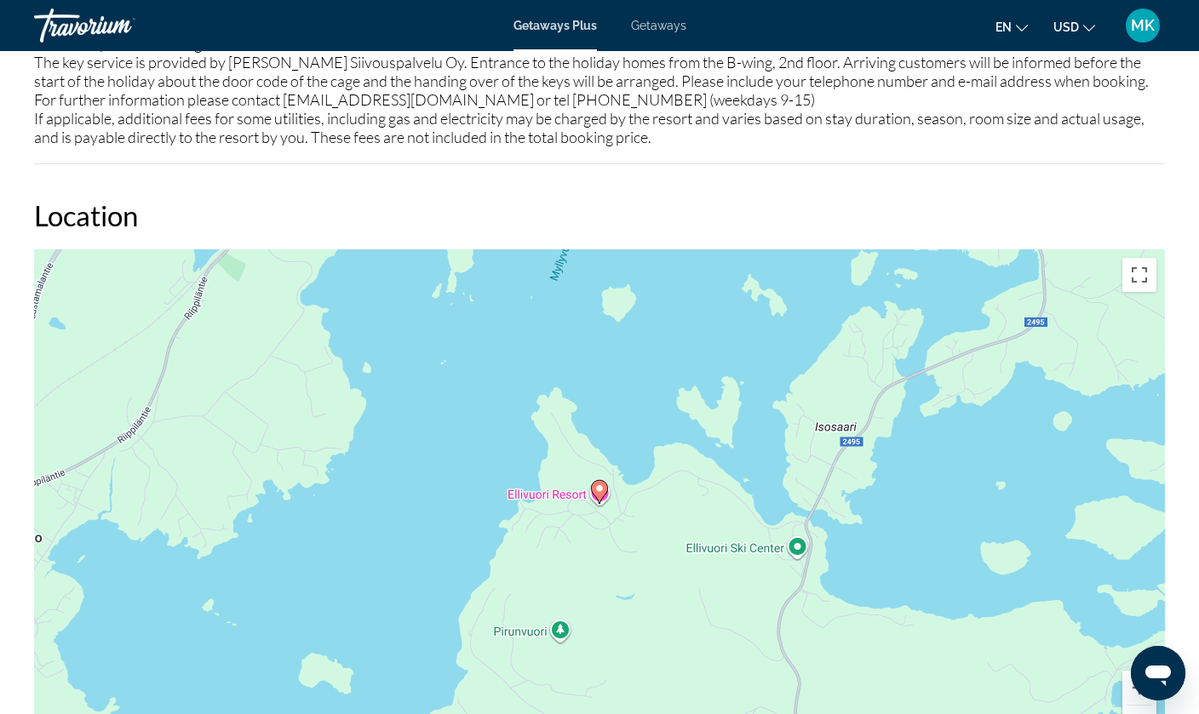
scroll to position [1687, 0]
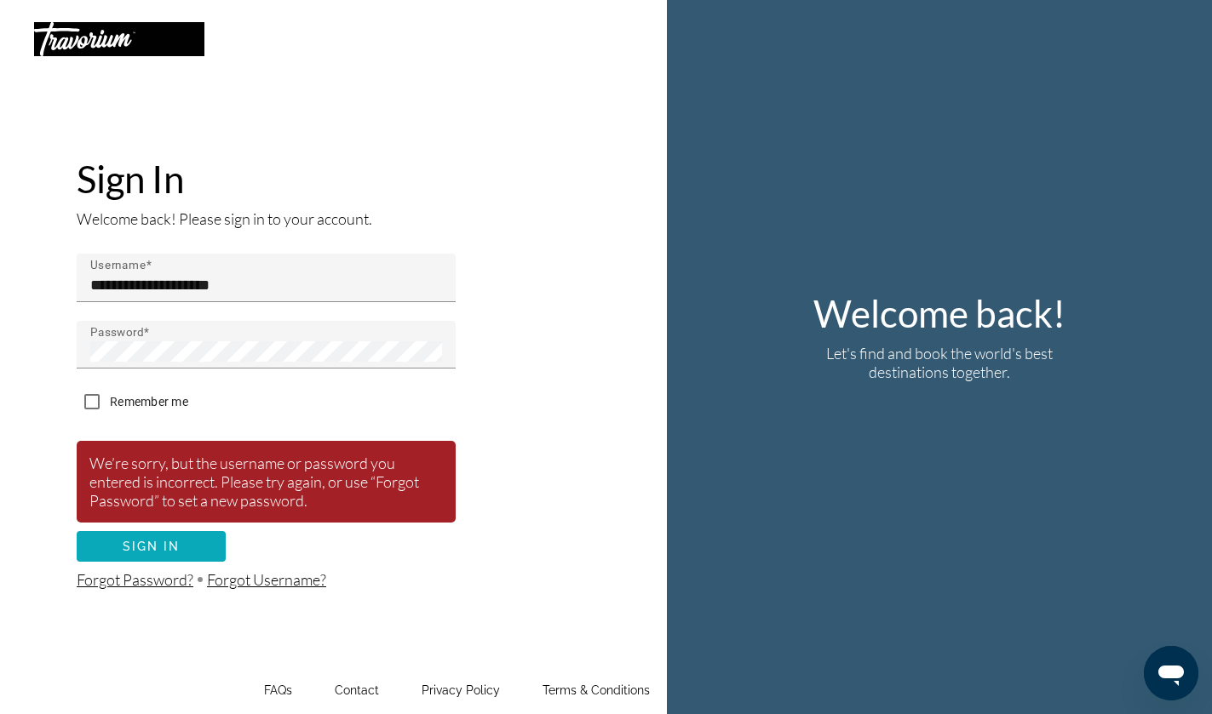
click at [177, 540] on span "Sign In" at bounding box center [152, 547] width 58 height 14
